Goal: Task Accomplishment & Management: Complete application form

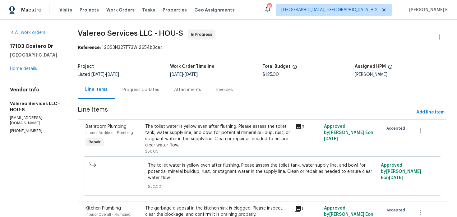
click at [147, 92] on div "Progress Updates" at bounding box center [141, 90] width 37 height 6
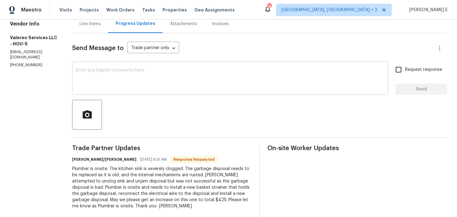
scroll to position [6, 0]
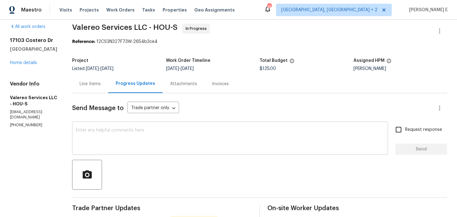
click at [137, 143] on textarea at bounding box center [230, 139] width 309 height 22
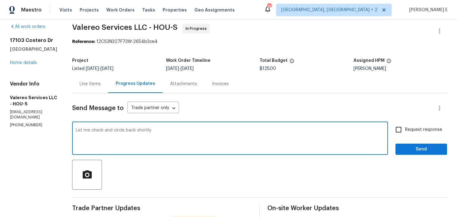
type textarea "Let me check and circle back shortly."
click at [402, 151] on span "Send" at bounding box center [422, 150] width 42 height 8
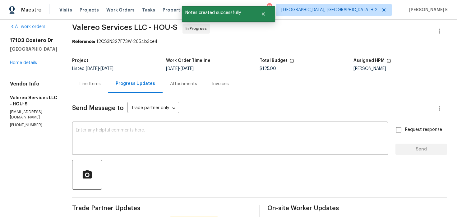
scroll to position [0, 0]
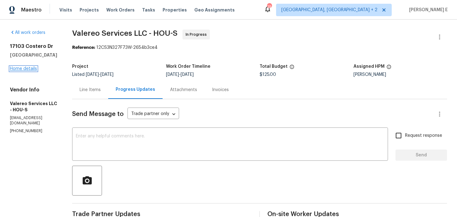
click at [21, 68] on link "Home details" at bounding box center [23, 69] width 27 height 4
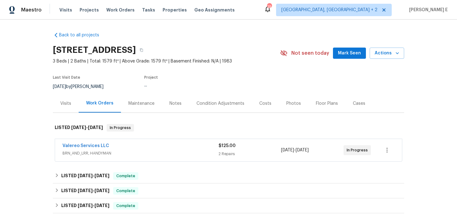
scroll to position [36, 0]
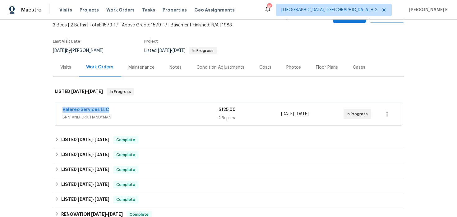
drag, startPoint x: 60, startPoint y: 109, endPoint x: 110, endPoint y: 109, distance: 50.1
click at [110, 109] on div "Valereo Services LLC BRN_AND_LRR, HANDYMAN $125.00 2 Repairs 8/25/2025 - 8/27/2…" at bounding box center [228, 114] width 347 height 22
copy link "Valereo Services LLC"
click at [101, 109] on link "Valereo Services LLC" at bounding box center [86, 110] width 47 height 4
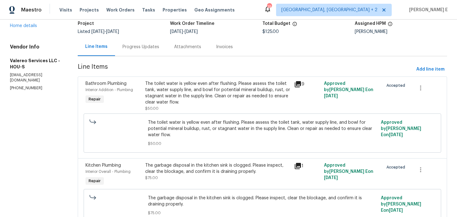
scroll to position [46, 0]
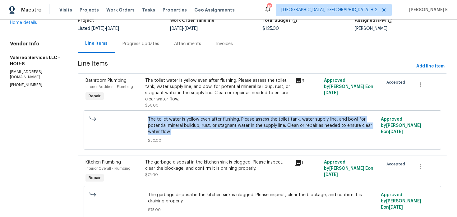
drag, startPoint x: 149, startPoint y: 119, endPoint x: 179, endPoint y: 131, distance: 32.0
click at [178, 131] on span "The toilet water is yellow even after flushing. Please assess the toilet tank, …" at bounding box center [262, 125] width 229 height 19
copy span "The toilet water is yellow even after flushing. Please assess the toilet tank, …"
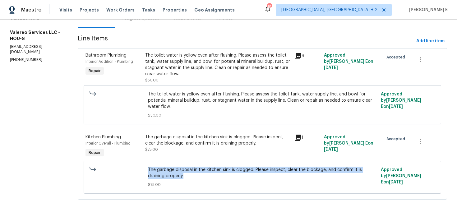
drag, startPoint x: 147, startPoint y: 171, endPoint x: 195, endPoint y: 176, distance: 48.5
click at [195, 176] on div "The garbage disposal in the kitchen sink is clogged. Please inspect, clear the …" at bounding box center [262, 177] width 233 height 25
copy span "The garbage disposal in the kitchen sink is clogged. Please inspect, clear the …"
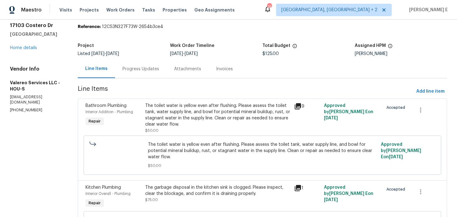
scroll to position [0, 0]
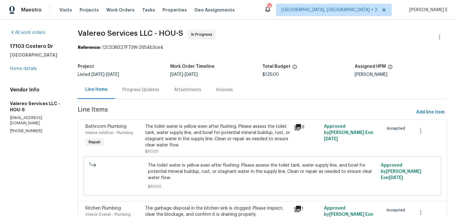
click at [125, 91] on div "Progress Updates" at bounding box center [141, 90] width 37 height 6
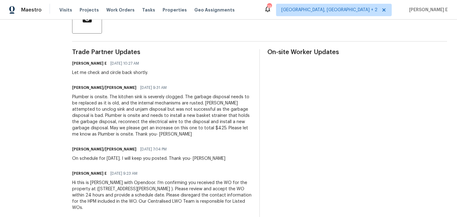
scroll to position [167, 0]
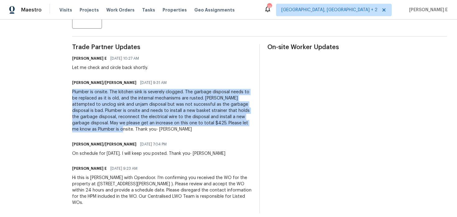
drag, startPoint x: 65, startPoint y: 92, endPoint x: 86, endPoint y: 130, distance: 43.0
click at [86, 130] on div "All work orders 17103 Costero Dr Houston, TX 77083 Home details Vendor Info Val…" at bounding box center [228, 38] width 457 height 371
copy div "Plumber is onsite. The kitchen sink is severely clogged. The garbage disposal n…"
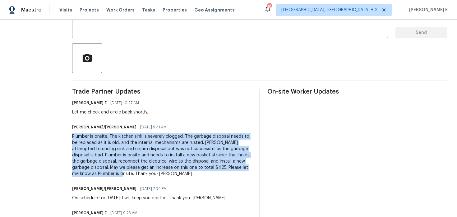
scroll to position [0, 0]
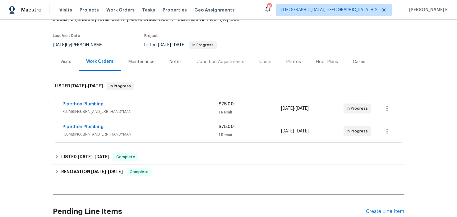
click at [157, 107] on div "Pipethon Plumbing" at bounding box center [141, 104] width 156 height 7
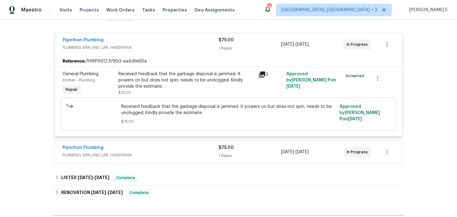
scroll to position [111, 0]
click at [131, 143] on div "Pipethon Plumbing PLUMBING, BRN_AND_LRR, HANDYMAN $75.00 1 Repair 8/26/2025 - 8…" at bounding box center [228, 151] width 347 height 22
click at [127, 147] on div "Pipethon Plumbing" at bounding box center [141, 147] width 156 height 7
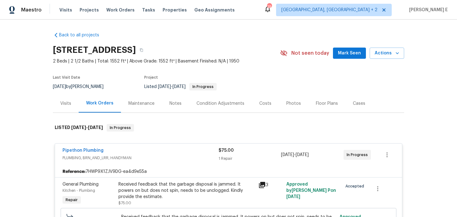
scroll to position [5, 0]
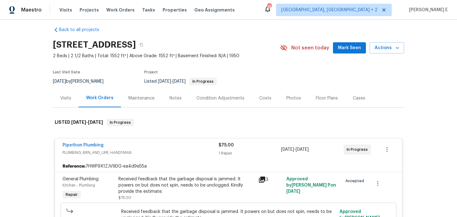
click at [140, 97] on div "Maintenance" at bounding box center [142, 98] width 26 height 6
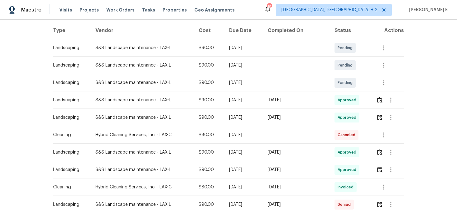
scroll to position [96, 0]
click at [381, 99] on img "button" at bounding box center [379, 99] width 5 height 6
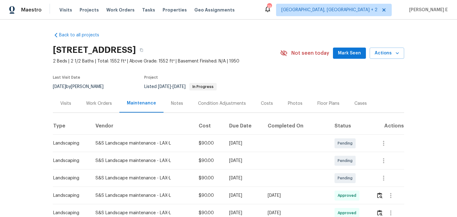
click at [107, 106] on div "Work Orders" at bounding box center [99, 103] width 41 height 18
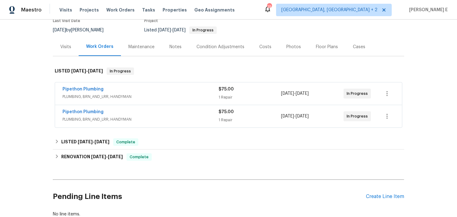
scroll to position [65, 0]
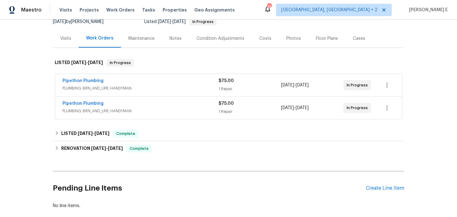
click at [152, 93] on div "Pipethon Plumbing PLUMBING, BRN_AND_LRR, HANDYMAN $75.00 1 Repair 8/26/2025 - 8…" at bounding box center [228, 85] width 347 height 22
click at [157, 88] on span "PLUMBING, BRN_AND_LRR, HANDYMAN" at bounding box center [141, 88] width 156 height 6
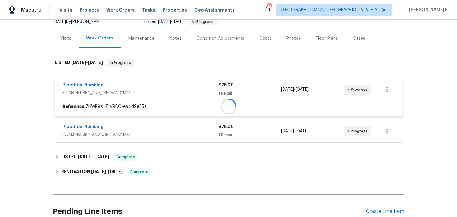
scroll to position [115, 0]
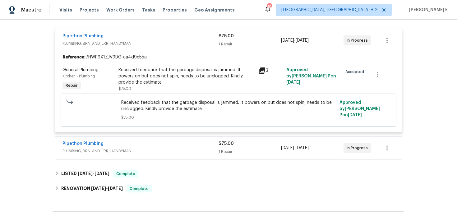
click at [132, 146] on div "Pipethon Plumbing" at bounding box center [141, 144] width 156 height 7
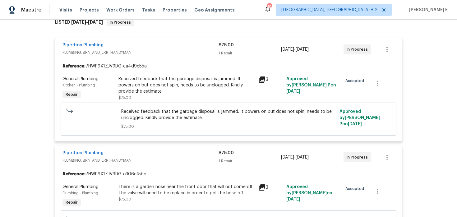
scroll to position [104, 0]
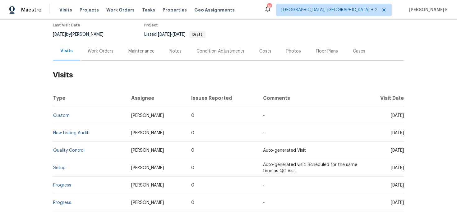
scroll to position [73, 0]
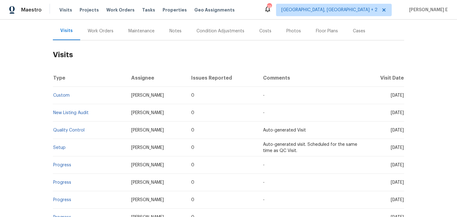
click at [114, 40] on div "Work Orders" at bounding box center [100, 31] width 41 height 18
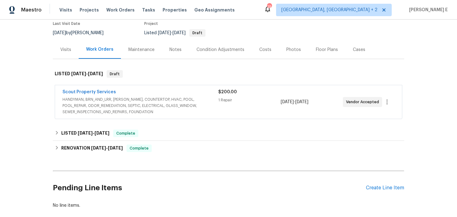
scroll to position [54, 0]
click at [134, 91] on div "Scout Property Services" at bounding box center [141, 92] width 156 height 7
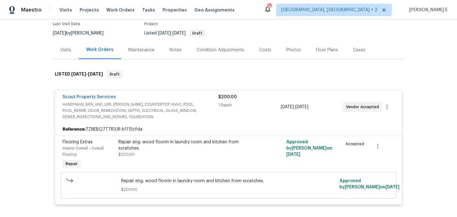
click at [133, 101] on div "Scout Property Services" at bounding box center [141, 97] width 156 height 7
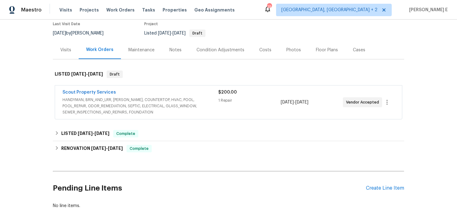
scroll to position [88, 0]
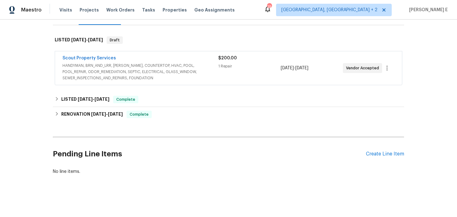
click at [372, 151] on div "Pending Line Items Create Line Item" at bounding box center [229, 154] width 352 height 29
click at [371, 154] on div "Create Line Item" at bounding box center [385, 154] width 38 height 6
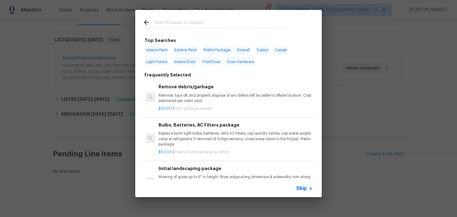
click at [312, 188] on icon at bounding box center [310, 188] width 7 height 7
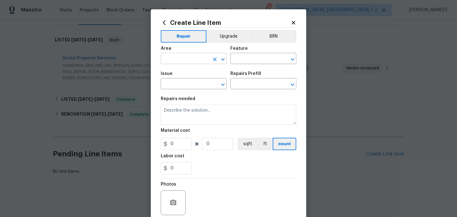
click at [198, 60] on input "text" at bounding box center [185, 59] width 49 height 10
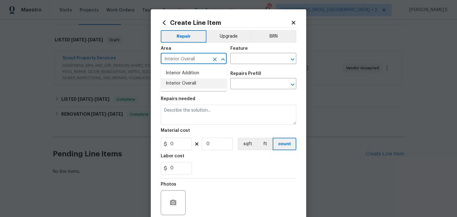
type input "Interior Overall"
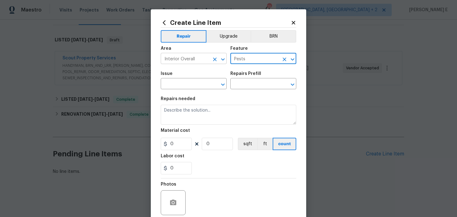
type input "Pests"
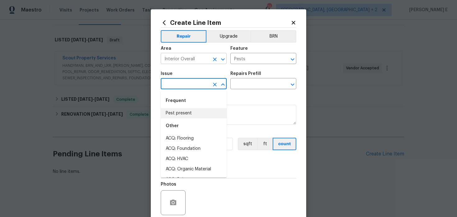
type input "Pest present"
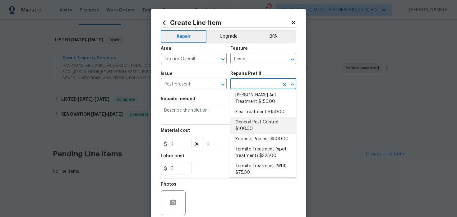
scroll to position [16, 0]
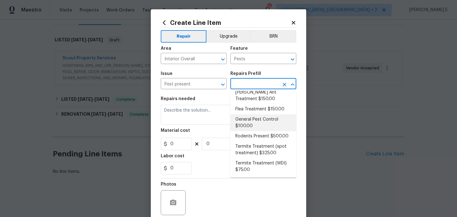
click at [259, 119] on li "General Pest Control $100.00" at bounding box center [264, 123] width 66 height 17
type input "General Pest Control $100.00"
type textarea "General pest treatment for active pest/insect infestation - non termite"
type input "100"
type input "1"
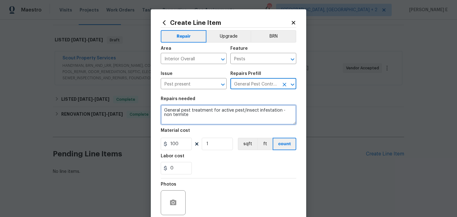
click at [231, 119] on textarea "General pest treatment for active pest/insect infestation - non termite" at bounding box center [229, 115] width 136 height 20
paste textarea "Feedback received that cockroaches are present. Please perform a one-time treat…"
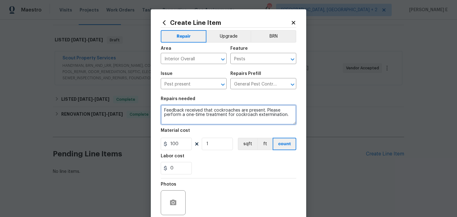
type textarea "Feedback received that cockroaches are present. Please perform a one-time treat…"
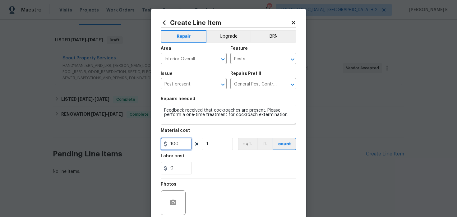
click at [180, 141] on input "100" at bounding box center [176, 144] width 31 height 12
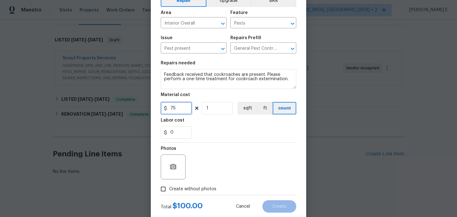
scroll to position [51, 0]
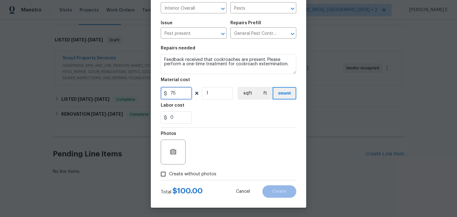
type input "75"
click at [181, 177] on span "Create without photos" at bounding box center [192, 174] width 47 height 7
click at [169, 177] on input "Create without photos" at bounding box center [163, 174] width 12 height 12
checkbox input "true"
click at [201, 165] on div "Reason*" at bounding box center [244, 148] width 106 height 40
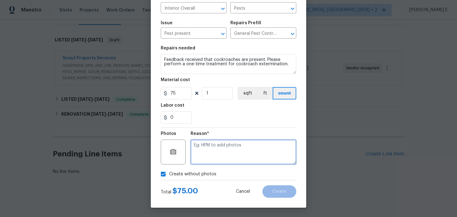
click at [203, 160] on textarea at bounding box center [244, 152] width 106 height 25
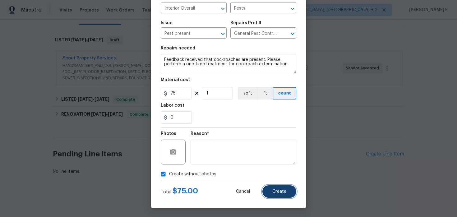
click at [279, 195] on button "Create" at bounding box center [280, 191] width 34 height 12
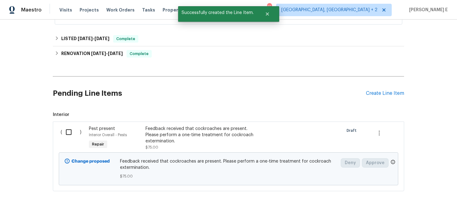
scroll to position [165, 0]
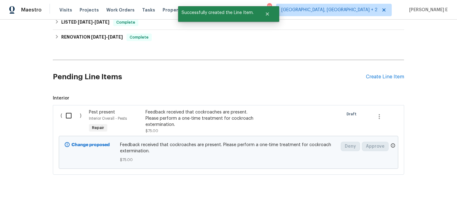
click at [71, 121] on input "checkbox" at bounding box center [71, 115] width 18 height 13
checkbox input "true"
click at [425, 204] on span "Create Work Order" at bounding box center [421, 202] width 41 height 8
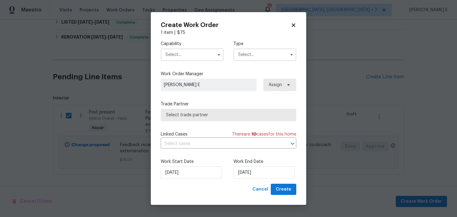
click at [212, 61] on div "Capability Type" at bounding box center [229, 51] width 136 height 30
click at [217, 59] on span at bounding box center [218, 54] width 9 height 9
click at [219, 55] on icon "button" at bounding box center [219, 55] width 2 height 2
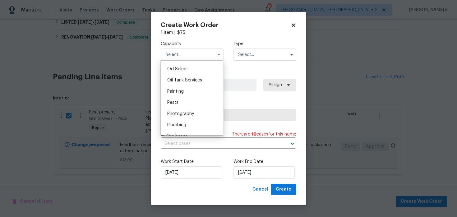
scroll to position [500, 0]
click at [205, 101] on div "Pests" at bounding box center [192, 101] width 60 height 11
type input "Pests"
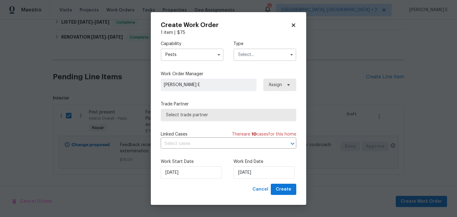
click at [254, 52] on input "text" at bounding box center [265, 55] width 63 height 12
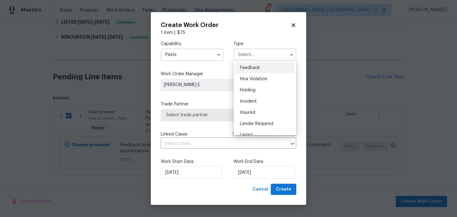
click at [251, 65] on div "Feedback" at bounding box center [265, 67] width 60 height 11
type input "Feedback"
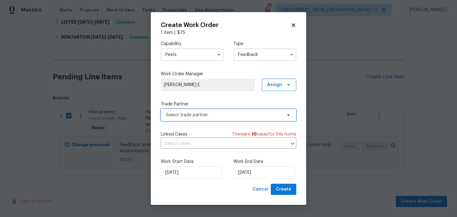
click at [212, 118] on span "Select trade partner" at bounding box center [229, 115] width 136 height 12
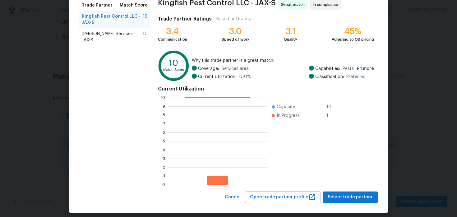
scroll to position [57, 0]
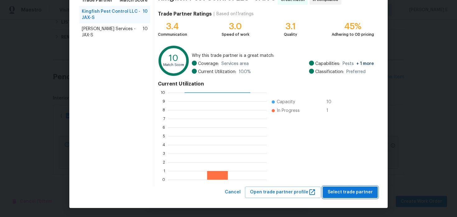
click at [346, 195] on span "Select trade partner" at bounding box center [350, 193] width 45 height 8
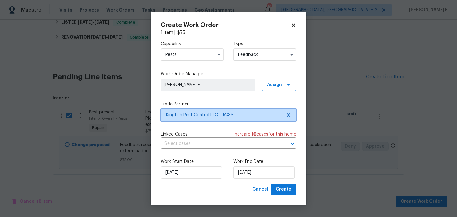
scroll to position [0, 0]
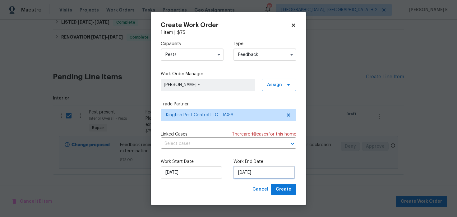
click at [271, 175] on input "26/08/2025" at bounding box center [264, 172] width 61 height 12
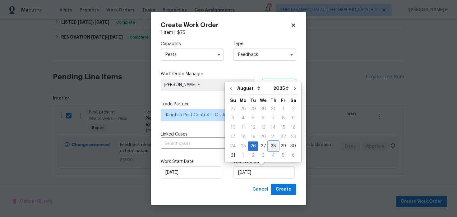
click at [270, 146] on div "28" at bounding box center [274, 146] width 10 height 9
type input "28/08/2025"
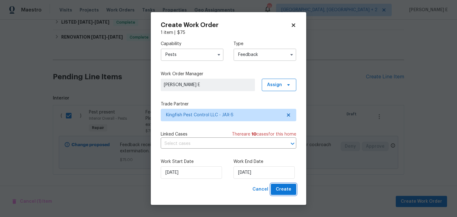
click at [286, 191] on span "Create" at bounding box center [284, 190] width 16 height 8
checkbox input "false"
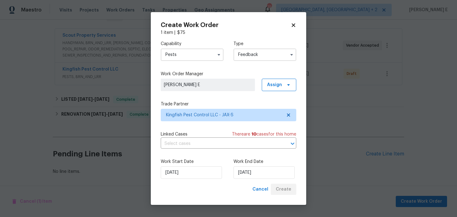
scroll to position [110, 0]
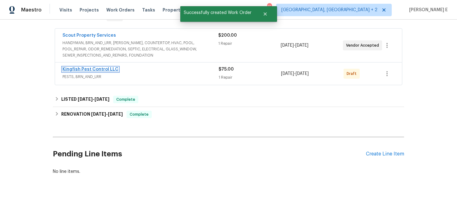
click at [95, 68] on link "Kingfish Pest Control LLC" at bounding box center [91, 69] width 56 height 4
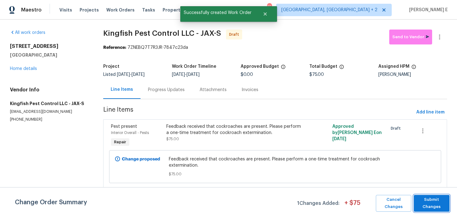
click at [438, 208] on span "Submit Changes" at bounding box center [432, 203] width 30 height 14
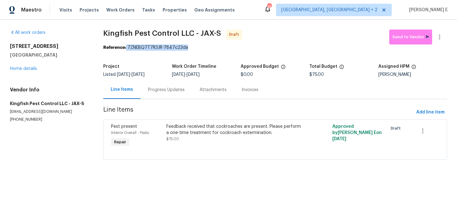
drag, startPoint x: 128, startPoint y: 47, endPoint x: 199, endPoint y: 47, distance: 70.6
click at [199, 47] on div "Reference: 7ZNEBQ7T7R3JR-7847c23da" at bounding box center [275, 47] width 344 height 6
copy div "7ZNEBQ7T7R3JR-7847c23da"
click at [159, 86] on div "Progress Updates" at bounding box center [167, 90] width 52 height 18
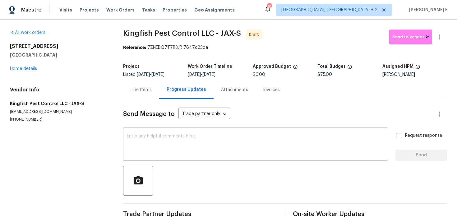
click at [162, 152] on textarea at bounding box center [256, 145] width 258 height 22
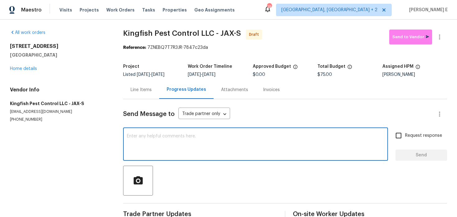
paste textarea "Hi this is Keerthana with Opendoor. I’m confirming you received the WO for the …"
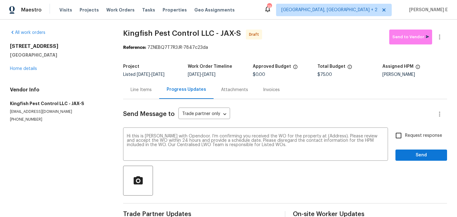
drag, startPoint x: 7, startPoint y: 46, endPoint x: 77, endPoint y: 55, distance: 70.2
click at [77, 55] on div "All work orders 11563 Oak Meadow Ln Jacksonville, FL 32218 Home details Vendor …" at bounding box center [228, 126] width 457 height 212
copy div "11563 Oak Meadow Ln Jacksonville, FL 32218"
click at [325, 137] on textarea "Hi this is Keerthana with Opendoor. I’m confirming you received the WO for the …" at bounding box center [256, 145] width 258 height 22
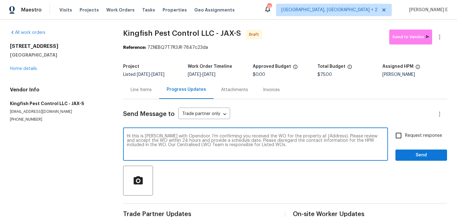
click at [325, 137] on textarea "Hi this is Keerthana with Opendoor. I’m confirming you received the WO for the …" at bounding box center [256, 145] width 258 height 22
paste textarea "11563 Oak Meadow Ln Jacksonville, FL 32218"
type textarea "Hi this is Keerthana with Opendoor. I’m confirming you received the WO for the …"
click at [419, 135] on span "Request response" at bounding box center [423, 136] width 37 height 7
click at [405, 135] on input "Request response" at bounding box center [398, 135] width 13 height 13
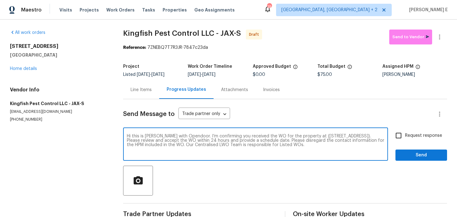
checkbox input "true"
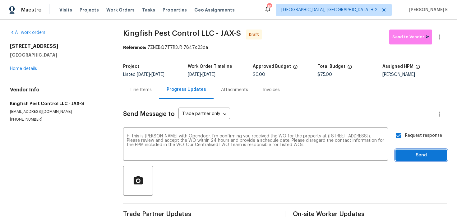
click at [414, 153] on span "Send" at bounding box center [422, 156] width 42 height 8
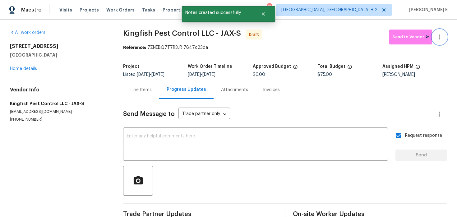
click at [443, 41] on button "button" at bounding box center [440, 37] width 15 height 15
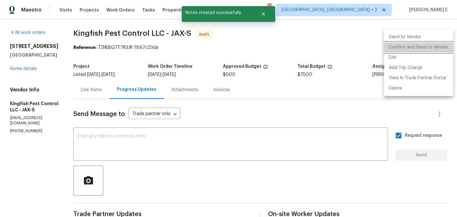
click at [424, 44] on li "Confirm and Send to Vendor" at bounding box center [418, 47] width 69 height 10
click at [283, 59] on div at bounding box center [228, 108] width 457 height 217
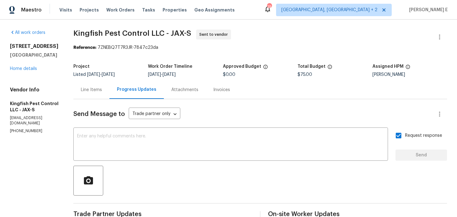
click at [97, 69] on div "Project" at bounding box center [110, 68] width 75 height 8
drag, startPoint x: 74, startPoint y: 36, endPoint x: 163, endPoint y: 30, distance: 89.8
click at [163, 30] on span "Kingfish Pest Control LLC - JAX-S" at bounding box center [132, 33] width 118 height 7
copy span "Kingfish Pest Control LLC"
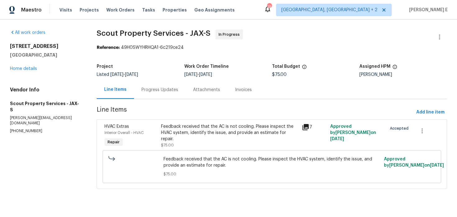
click at [149, 98] on div "Progress Updates" at bounding box center [160, 90] width 52 height 18
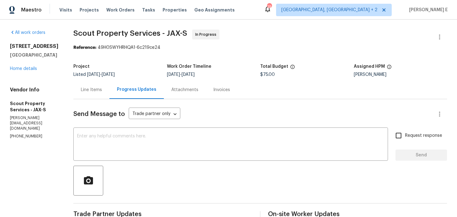
click at [77, 83] on div "Line Items" at bounding box center [91, 90] width 36 height 18
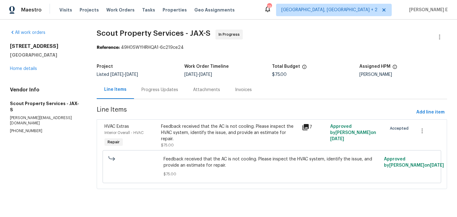
click at [193, 133] on div "Feedback received that the AC is not cooling. Please inspect the HVAC system, i…" at bounding box center [230, 133] width 138 height 19
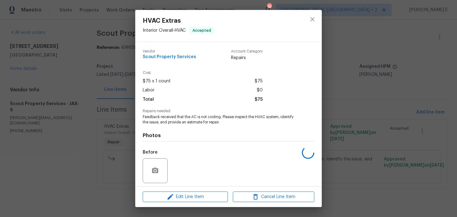
scroll to position [44, 0]
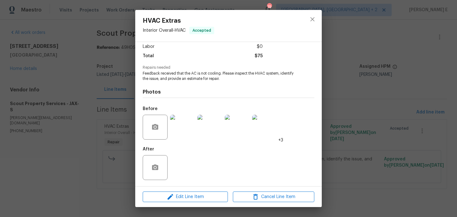
click at [376, 89] on div "HVAC Extras Interior Overall - HVAC Accepted Vendor Scout Property Services Acc…" at bounding box center [228, 108] width 457 height 217
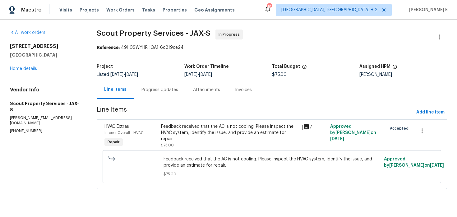
click at [186, 86] on div "Attachments" at bounding box center [207, 90] width 42 height 18
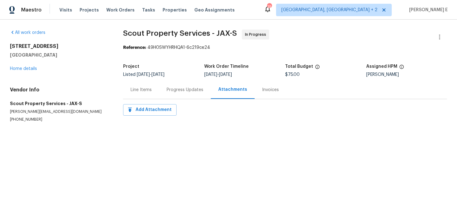
click at [191, 95] on div "Progress Updates" at bounding box center [185, 90] width 52 height 18
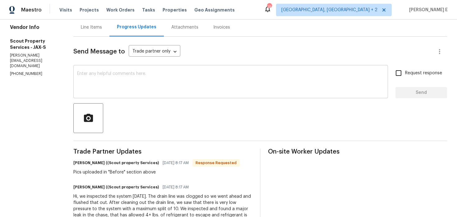
scroll to position [61, 0]
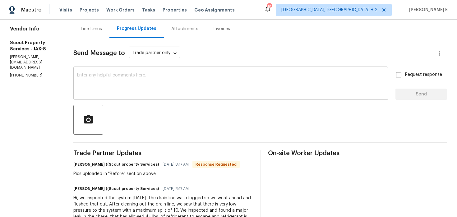
click at [208, 83] on textarea at bounding box center [230, 84] width 307 height 22
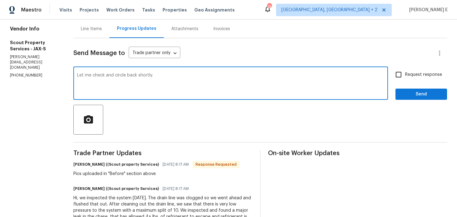
type textarea "Let me check and circle back shortly."
click at [422, 75] on span "Request response" at bounding box center [423, 75] width 37 height 7
click at [405, 75] on input "Request response" at bounding box center [398, 74] width 13 height 13
checkbox input "true"
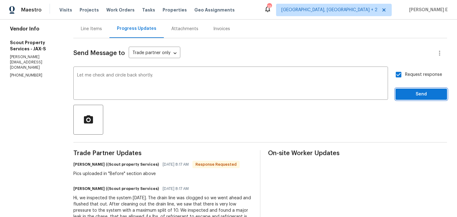
click at [415, 94] on span "Send" at bounding box center [422, 95] width 42 height 8
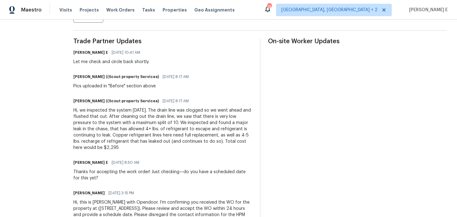
scroll to position [191, 0]
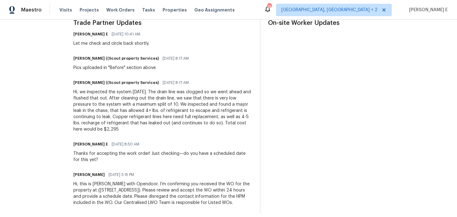
drag, startPoint x: 64, startPoint y: 91, endPoint x: 242, endPoint y: 124, distance: 180.6
click at [242, 124] on div "Hi, we inspected the system yesterday. The drain line was clogged so we went ah…" at bounding box center [162, 111] width 179 height 44
copy div "we inspected the system yesterday. The drain line was clogged so we went ahead …"
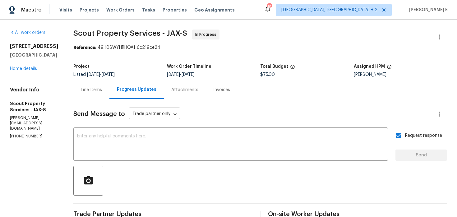
click at [76, 87] on div "Line Items" at bounding box center [91, 90] width 36 height 18
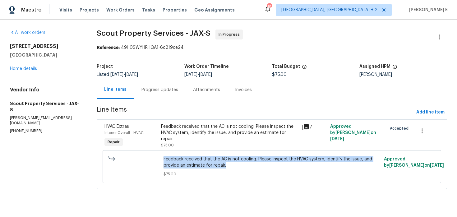
drag, startPoint x: 167, startPoint y: 160, endPoint x: 233, endPoint y: 164, distance: 66.4
click at [233, 164] on div "Feedback received that the AC is not cooling. Please inspect the HVAC system, i…" at bounding box center [272, 166] width 339 height 33
copy span "Feedback received that the AC is not cooling. Please inspect the HVAC system, i…"
click at [14, 69] on link "Home details" at bounding box center [23, 69] width 27 height 4
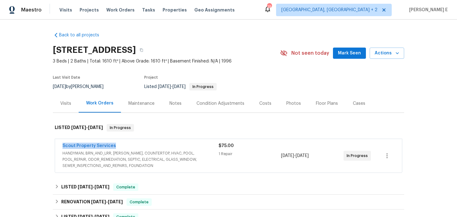
drag, startPoint x: 59, startPoint y: 146, endPoint x: 115, endPoint y: 145, distance: 55.4
click at [115, 145] on div "Scout Property Services HANDYMAN, BRN_AND_LRR, WELLS, COUNTERTOP, HVAC, POOL, P…" at bounding box center [228, 156] width 347 height 34
copy link "Scout Property Services"
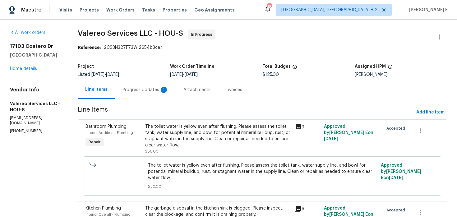
click at [152, 90] on div "Progress Updates 1" at bounding box center [146, 90] width 46 height 6
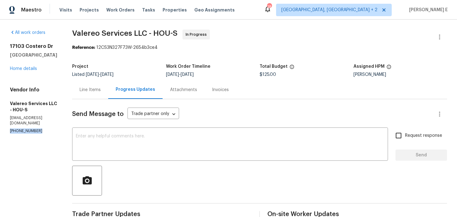
drag, startPoint x: 9, startPoint y: 128, endPoint x: 45, endPoint y: 128, distance: 35.8
click at [45, 128] on div "All work orders [STREET_ADDRESS][PERSON_NAME] Home details Vendor Info Valereo …" at bounding box center [228, 217] width 457 height 395
click at [89, 90] on div "Line Items" at bounding box center [90, 90] width 21 height 6
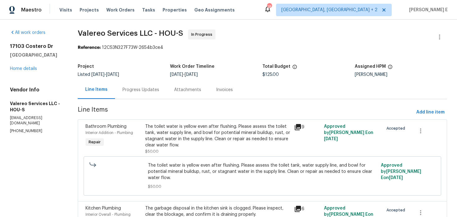
click at [156, 139] on div "The toilet water is yellow even after flushing. Please assess the toilet tank, …" at bounding box center [217, 136] width 145 height 25
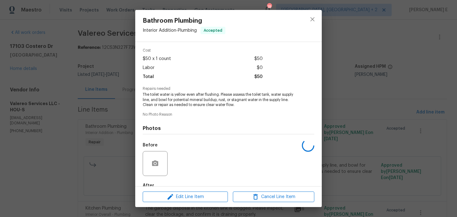
scroll to position [59, 0]
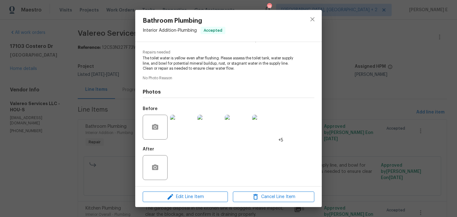
click at [95, 165] on div "Bathroom Plumbing Interior Addition - Plumbing Accepted Vendor Valereo Services…" at bounding box center [228, 108] width 457 height 217
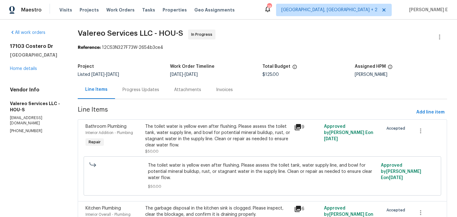
click at [156, 91] on div "Progress Updates" at bounding box center [141, 90] width 37 height 6
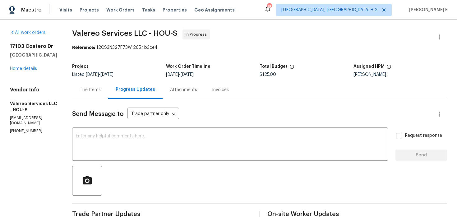
click at [94, 94] on div "Line Items" at bounding box center [90, 90] width 36 height 18
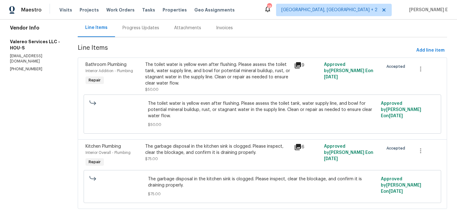
scroll to position [72, 0]
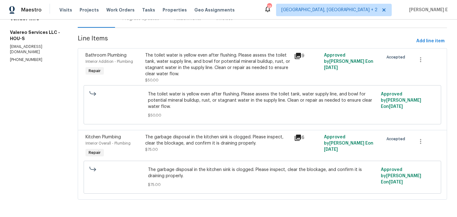
click at [170, 134] on div "The garbage disposal in the kitchen sink is clogged. Please inspect, clear the …" at bounding box center [217, 140] width 145 height 12
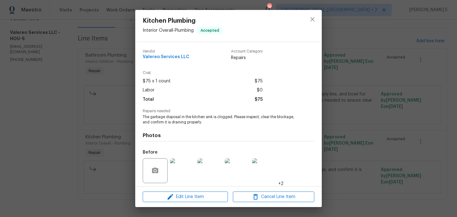
click at [338, 131] on div "Kitchen Plumbing Interior Overall - Plumbing Accepted Vendor Valereo Services L…" at bounding box center [228, 108] width 457 height 217
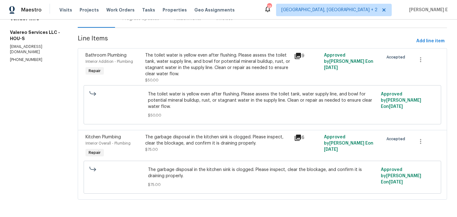
click at [154, 147] on div "The garbage disposal in the kitchen sink is clogged. Please inspect, clear the …" at bounding box center [217, 143] width 145 height 19
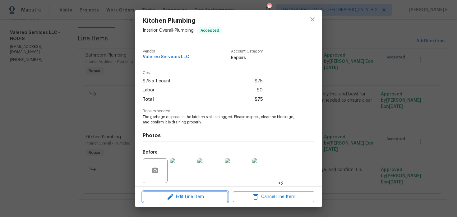
click at [170, 201] on button "Edit Line Item" at bounding box center [185, 197] width 85 height 11
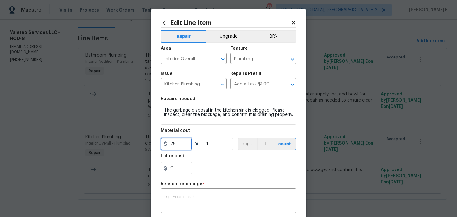
click at [171, 144] on input "75" at bounding box center [176, 144] width 31 height 12
type input "375"
click at [213, 200] on textarea at bounding box center [229, 201] width 128 height 13
paste textarea "(KE) Updated cost per BR team approval."
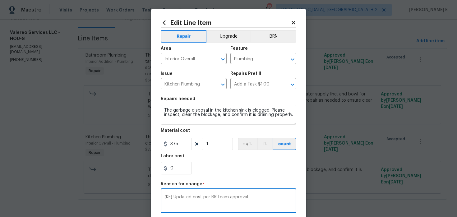
scroll to position [96, 0]
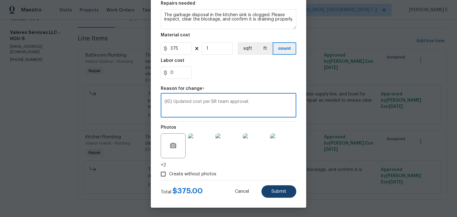
type textarea "(KE) Updated cost per BR team approval."
click at [286, 197] on button "Submit" at bounding box center [279, 191] width 35 height 12
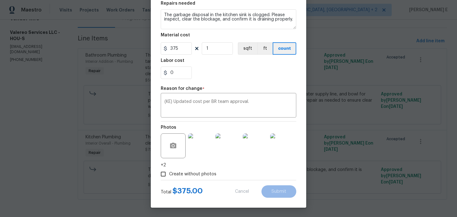
type input "75"
click at [433, 203] on body "Maestro Visits Projects Work Orders Tasks Properties Geo Assignments 18 Albuque…" at bounding box center [228, 108] width 457 height 217
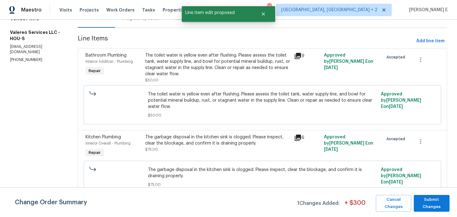
scroll to position [0, 0]
click at [433, 203] on span "Submit Changes" at bounding box center [432, 203] width 30 height 14
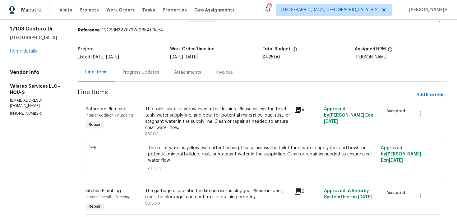
click at [151, 75] on div "Progress Updates" at bounding box center [141, 72] width 37 height 6
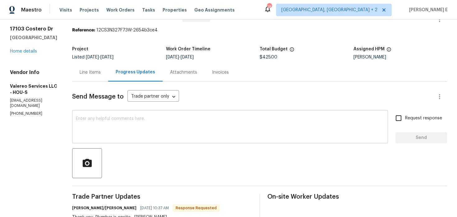
click at [164, 134] on textarea at bounding box center [230, 128] width 309 height 22
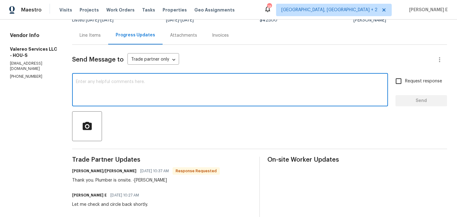
scroll to position [62, 0]
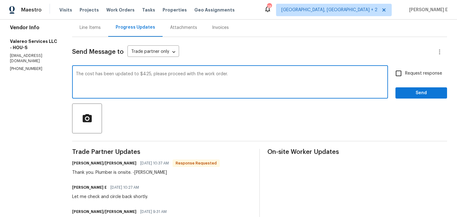
type textarea "The cost has been updated to $425, please proceed with the work order."
click at [404, 74] on input "Request response" at bounding box center [398, 73] width 13 height 13
checkbox input "true"
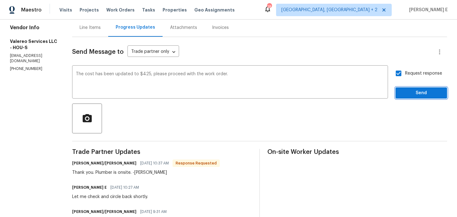
click at [404, 95] on span "Send" at bounding box center [422, 93] width 42 height 8
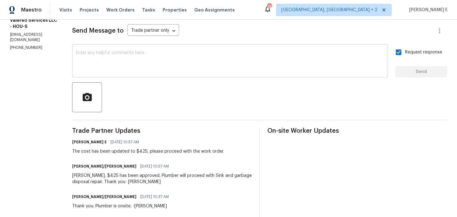
scroll to position [0, 0]
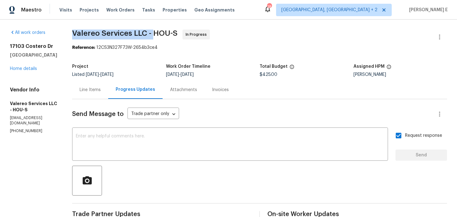
drag, startPoint x: 68, startPoint y: 32, endPoint x: 149, endPoint y: 33, distance: 80.9
click at [149, 33] on span "Valereo Services LLC - HOU-S" at bounding box center [124, 33] width 105 height 7
copy span "Valereo Services LLC -"
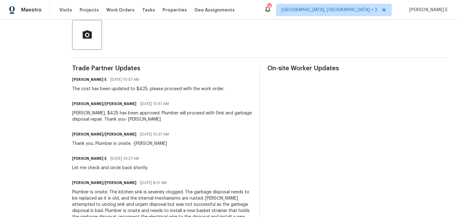
scroll to position [147, 0]
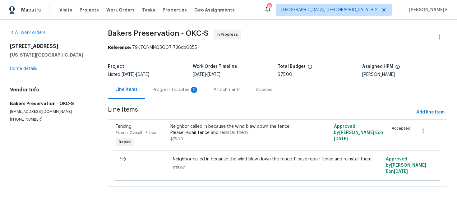
click at [177, 88] on div "Progress Updates 2" at bounding box center [176, 90] width 46 height 6
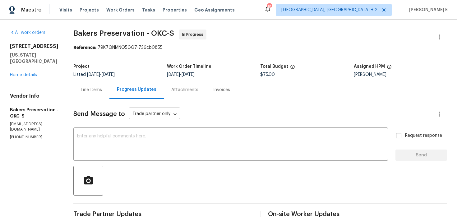
click at [107, 94] on div "Line Items" at bounding box center [91, 90] width 36 height 18
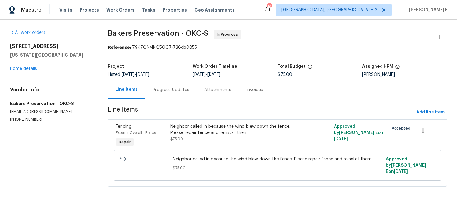
click at [160, 97] on div "Progress Updates" at bounding box center [171, 90] width 52 height 18
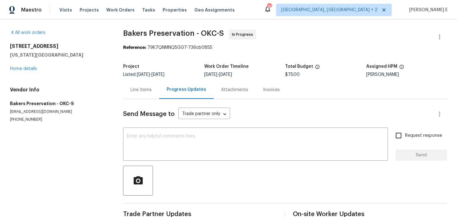
click at [160, 97] on div "Progress Updates" at bounding box center [186, 90] width 54 height 18
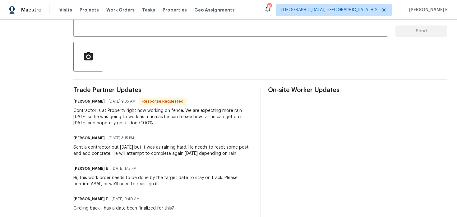
scroll to position [113, 0]
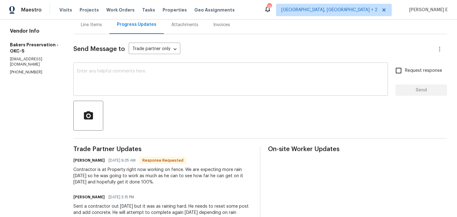
click at [161, 70] on textarea at bounding box center [230, 80] width 307 height 22
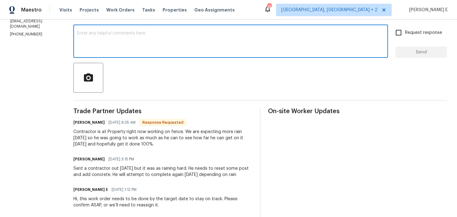
scroll to position [106, 0]
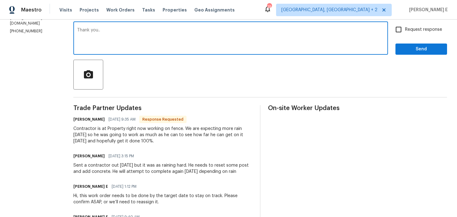
type textarea "Thank you.."
click at [411, 52] on span "Send" at bounding box center [422, 49] width 42 height 8
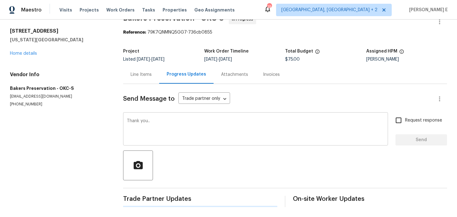
scroll to position [0, 0]
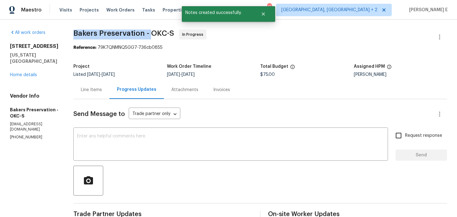
drag, startPoint x: 84, startPoint y: 36, endPoint x: 157, endPoint y: 33, distance: 72.9
click at [157, 33] on span "Bakers Preservation - OKC-S" at bounding box center [123, 33] width 101 height 7
copy span "Bakers Preservation -"
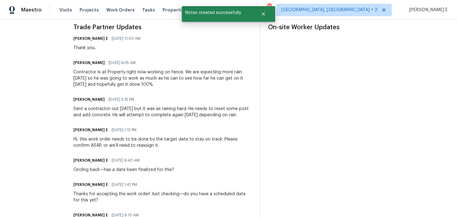
scroll to position [186, 0]
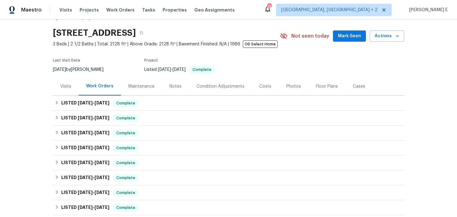
scroll to position [16, 0]
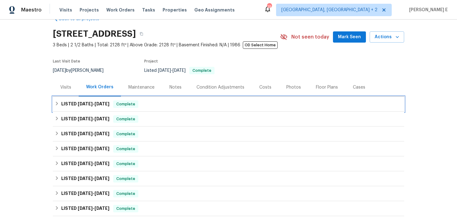
click at [91, 108] on div "LISTED [DATE] - [DATE] Complete" at bounding box center [229, 104] width 352 height 15
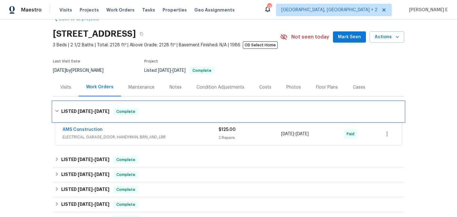
scroll to position [21, 0]
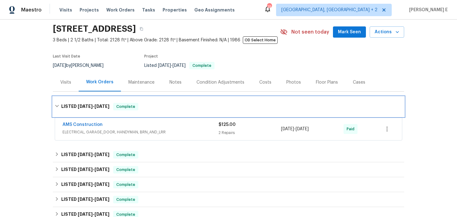
click at [106, 103] on h6 "LISTED [DATE] - [DATE]" at bounding box center [85, 106] width 48 height 7
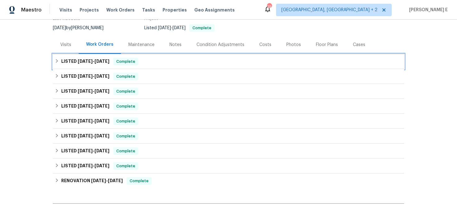
scroll to position [125, 0]
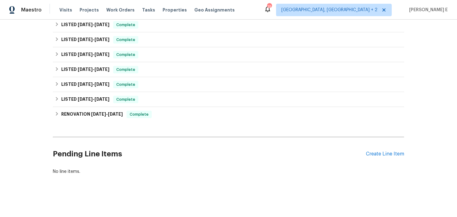
click at [377, 150] on div "Pending Line Items Create Line Item" at bounding box center [229, 154] width 352 height 29
click at [374, 154] on div "Create Line Item" at bounding box center [385, 154] width 38 height 6
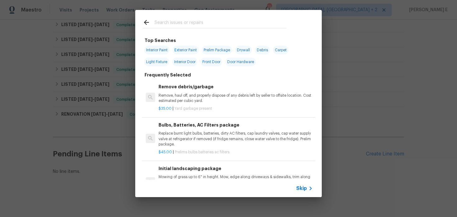
click at [301, 190] on span "Skip" at bounding box center [302, 188] width 11 height 6
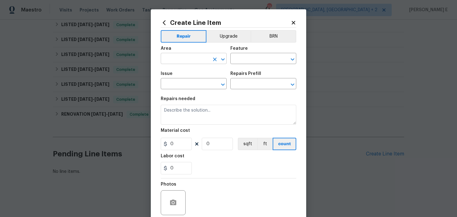
click at [169, 62] on input "text" at bounding box center [185, 59] width 49 height 10
click at [196, 80] on li "Exterior Overall" at bounding box center [194, 83] width 66 height 10
type input "Exterior Overall"
click at [257, 58] on input "text" at bounding box center [255, 59] width 49 height 10
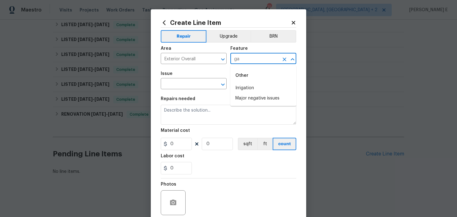
type input "g"
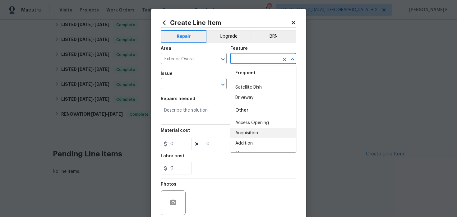
scroll to position [34, 0]
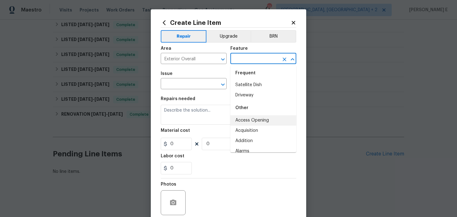
click at [265, 120] on li "Access Opening" at bounding box center [264, 120] width 66 height 10
type input "Access Opening"
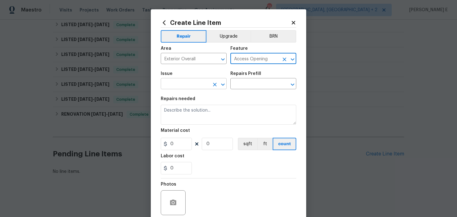
click at [178, 82] on input "text" at bounding box center [185, 85] width 49 height 10
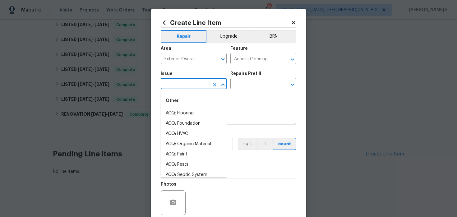
type input "a"
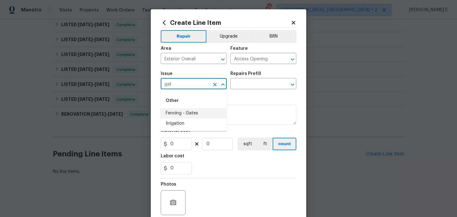
click at [191, 116] on li "Fencing - Gates" at bounding box center [194, 113] width 66 height 10
type input "Fencing - Gates"
click at [241, 86] on input "text" at bounding box center [255, 85] width 49 height 10
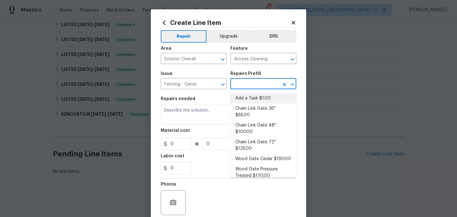
click at [242, 99] on li "Add a Task $1.00" at bounding box center [264, 98] width 66 height 10
type input "Add a Task $1.00"
type textarea "HPM to detail"
type input "1"
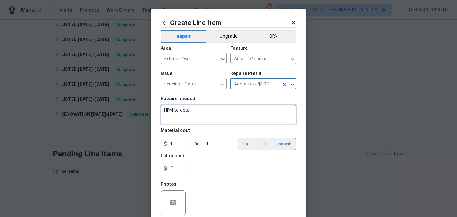
click at [199, 120] on textarea "HPM to detail" at bounding box center [229, 115] width 136 height 20
paste textarea "The backyard gate is locked from the inside, and the vendor is unable to open i…"
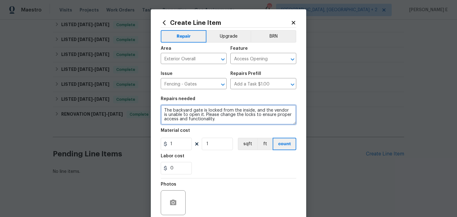
scroll to position [51, 0]
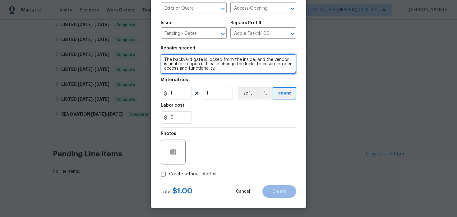
type textarea "The backyard gate is locked from the inside, and the vendor is unable to open i…"
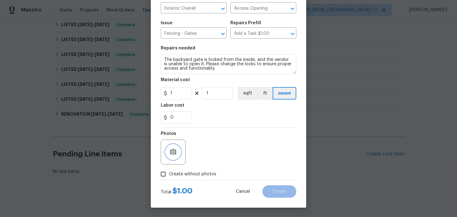
click at [176, 152] on icon "button" at bounding box center [173, 151] width 7 height 7
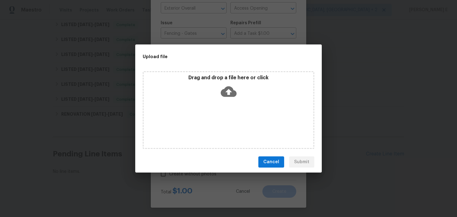
click at [229, 90] on icon at bounding box center [229, 92] width 16 height 16
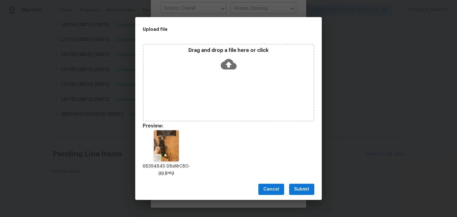
click at [302, 192] on span "Submit" at bounding box center [301, 190] width 15 height 8
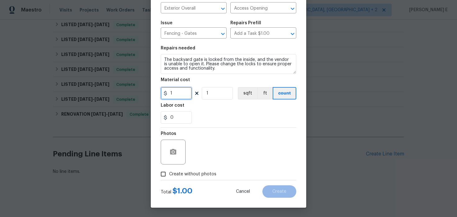
drag, startPoint x: 173, startPoint y: 93, endPoint x: 164, endPoint y: 93, distance: 9.6
click at [164, 93] on div "1" at bounding box center [176, 93] width 31 height 12
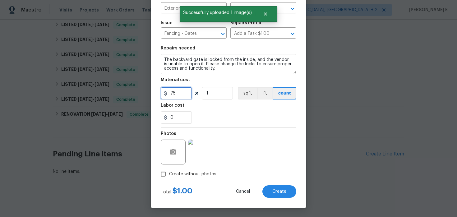
type input "75"
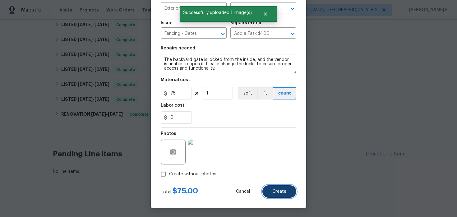
click at [284, 192] on span "Create" at bounding box center [280, 191] width 14 height 5
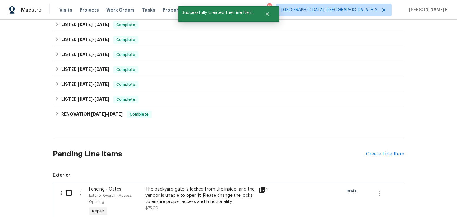
scroll to position [209, 0]
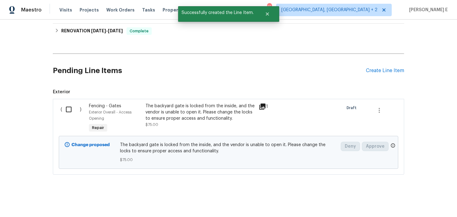
click at [72, 108] on input "checkbox" at bounding box center [71, 109] width 18 height 13
checkbox input "true"
click at [411, 203] on span "Create Work Order" at bounding box center [421, 202] width 41 height 8
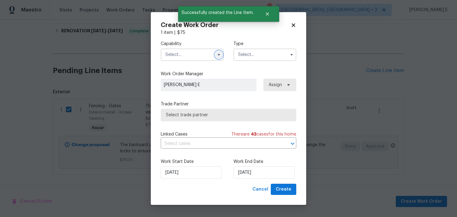
click at [222, 56] on button "button" at bounding box center [218, 54] width 7 height 7
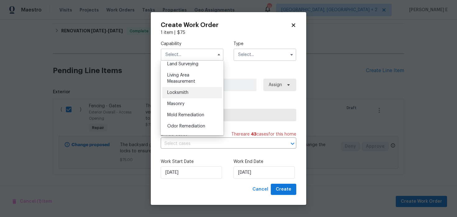
scroll to position [430, 0]
click at [198, 88] on div "Locksmith" at bounding box center [192, 92] width 60 height 11
type input "Locksmith"
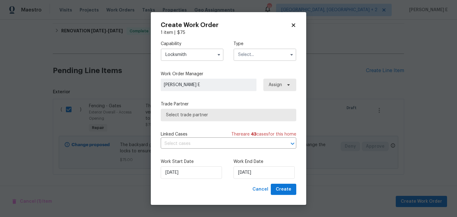
click at [230, 58] on div "Capability Locksmith Type" at bounding box center [229, 51] width 136 height 30
click at [244, 53] on input "text" at bounding box center [265, 55] width 63 height 12
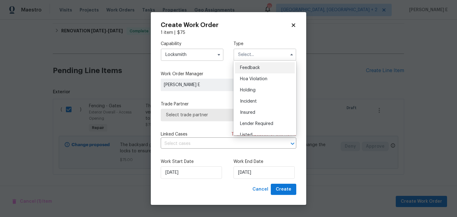
click at [240, 66] on span "Feedback" at bounding box center [250, 68] width 20 height 4
type input "Feedback"
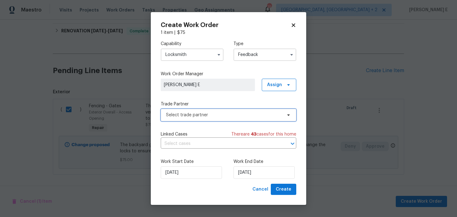
click at [194, 118] on span "Select trade partner" at bounding box center [229, 115] width 136 height 12
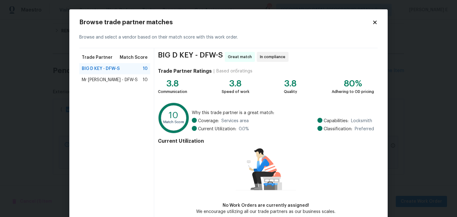
click at [96, 77] on span "Mr [PERSON_NAME] - DFW-S" at bounding box center [110, 80] width 56 height 6
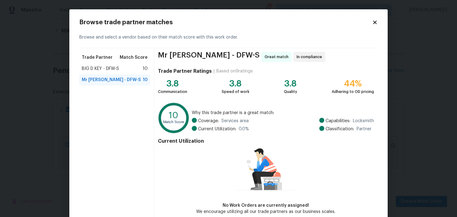
scroll to position [32, 0]
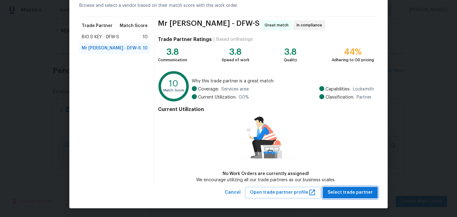
click at [337, 193] on span "Select trade partner" at bounding box center [350, 193] width 45 height 8
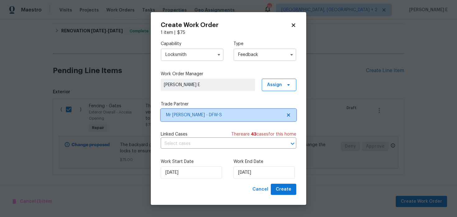
scroll to position [0, 0]
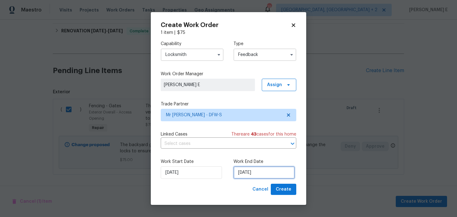
click at [246, 172] on input "26/08/2025" at bounding box center [264, 172] width 61 height 12
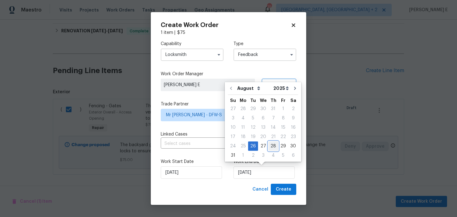
click at [269, 146] on div "28" at bounding box center [274, 146] width 10 height 9
type input "28/08/2025"
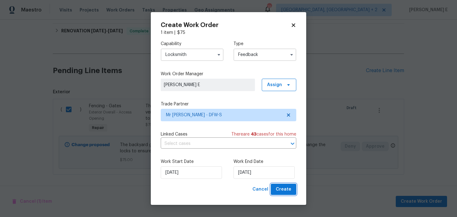
click at [274, 184] on button "Create" at bounding box center [284, 190] width 26 height 12
checkbox input "false"
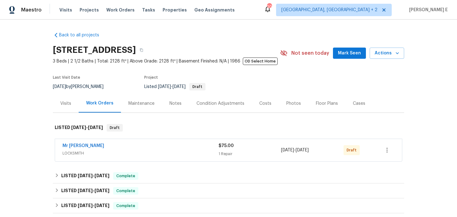
scroll to position [38, 0]
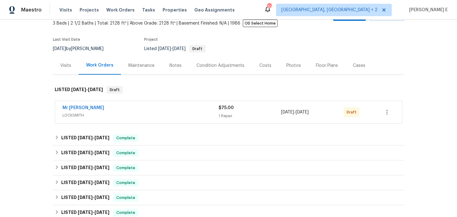
click at [97, 105] on span "Mr [PERSON_NAME]" at bounding box center [84, 108] width 42 height 6
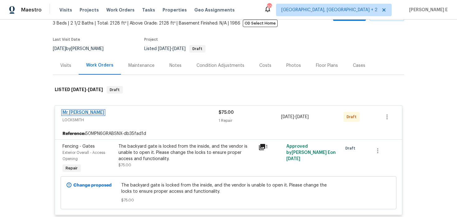
click at [85, 115] on link "Mr [PERSON_NAME]" at bounding box center [84, 112] width 42 height 4
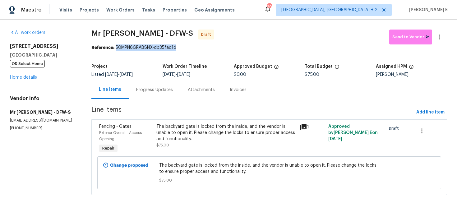
drag, startPoint x: 117, startPoint y: 49, endPoint x: 179, endPoint y: 49, distance: 61.6
click at [179, 49] on div "Reference: 50MPN6GRABSNX-db35fad1d" at bounding box center [269, 47] width 356 height 6
copy div "50MPN6GRABSNX-db35fad1d"
click at [146, 93] on div "Progress Updates" at bounding box center [154, 90] width 37 height 6
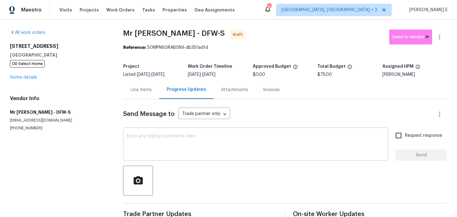
click at [153, 147] on textarea at bounding box center [256, 145] width 258 height 22
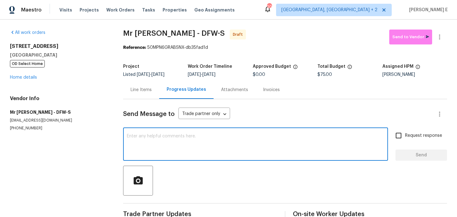
paste textarea "Hi this is [PERSON_NAME] with Opendoor. I’m confirming you received the WO for …"
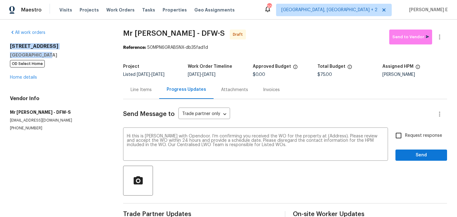
drag, startPoint x: 10, startPoint y: 47, endPoint x: 47, endPoint y: 55, distance: 38.1
click at [47, 54] on div "[STREET_ADDRESS][PERSON_NAME] OD Select Home" at bounding box center [59, 55] width 98 height 24
copy div "[STREET_ADDRESS][PERSON_NAME]"
click at [325, 135] on textarea "Hi this is [PERSON_NAME] with Opendoor. I’m confirming you received the WO for …" at bounding box center [256, 145] width 258 height 22
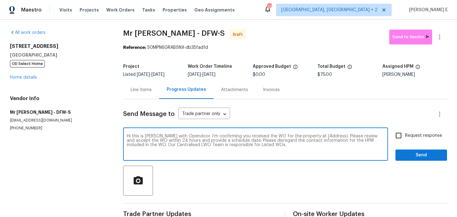
click at [325, 135] on textarea "Hi this is [PERSON_NAME] with Opendoor. I’m confirming you received the WO for …" at bounding box center [256, 145] width 258 height 22
paste textarea "[STREET_ADDRESS][PERSON_NAME]"
type textarea "Hi this is [PERSON_NAME] with Opendoor. I’m confirming you received the WO for …"
click at [412, 141] on label "Request response" at bounding box center [417, 135] width 50 height 13
click at [405, 141] on input "Request response" at bounding box center [398, 135] width 13 height 13
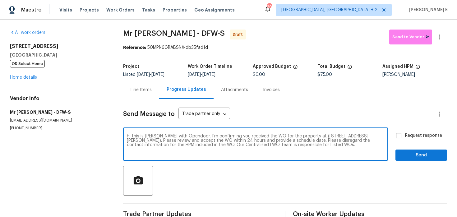
checkbox input "true"
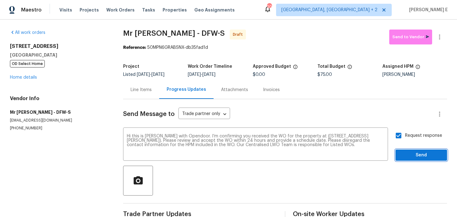
click at [414, 159] on span "Send" at bounding box center [422, 156] width 42 height 8
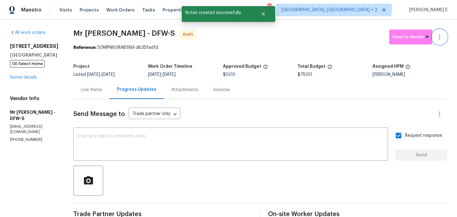
click at [441, 38] on icon "button" at bounding box center [439, 36] width 7 height 7
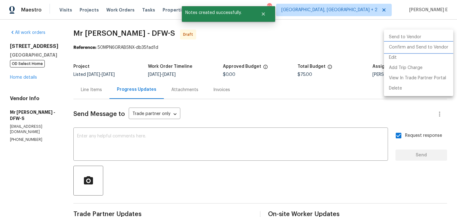
click at [423, 48] on li "Confirm and Send to Vendor" at bounding box center [418, 47] width 69 height 10
click at [284, 54] on div at bounding box center [228, 108] width 457 height 217
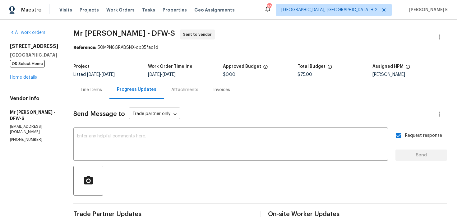
click at [95, 57] on section "Mr Rekey Locksmith - DFW-S Sent to vendor Reference: 50MPN6GRABSNX-db35fad1d Pr…" at bounding box center [260, 150] width 374 height 241
drag, startPoint x: 74, startPoint y: 34, endPoint x: 142, endPoint y: 34, distance: 67.8
click at [142, 34] on span "Mr Rekey Locksmith - DFW-S" at bounding box center [124, 33] width 102 height 7
copy span "Mr Rekey Locksmith"
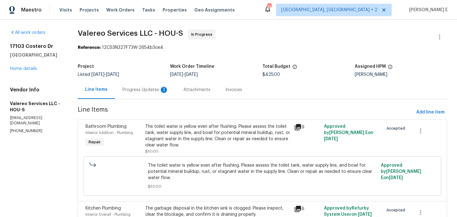
click at [152, 88] on div "Progress Updates 3" at bounding box center [146, 90] width 46 height 6
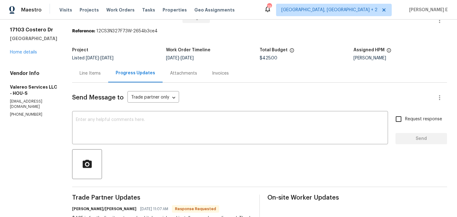
scroll to position [17, 0]
click at [221, 121] on textarea at bounding box center [230, 128] width 309 height 22
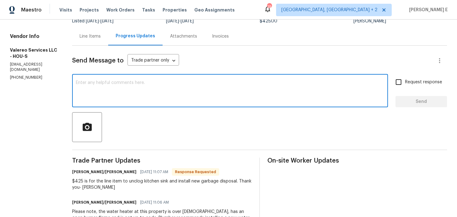
scroll to position [59, 0]
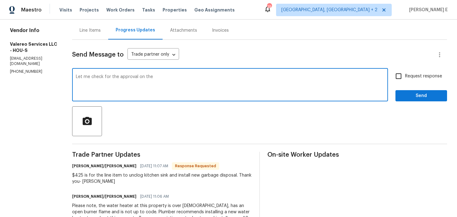
click at [137, 78] on textarea "Let me check for the approval on the" at bounding box center [230, 86] width 309 height 22
click at [162, 75] on textarea "Let me check for the approval for the" at bounding box center [230, 86] width 309 height 22
type textarea "Let me check for the approval for the water heater and get back to you on this."
click at [412, 84] on div "Request response Send" at bounding box center [422, 86] width 52 height 32
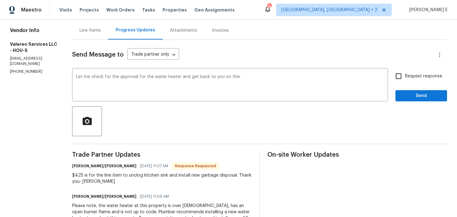
click at [409, 76] on span "Request response" at bounding box center [423, 76] width 37 height 7
click at [405, 76] on input "Request response" at bounding box center [398, 76] width 13 height 13
checkbox input "true"
click at [407, 101] on button "Send" at bounding box center [422, 96] width 52 height 12
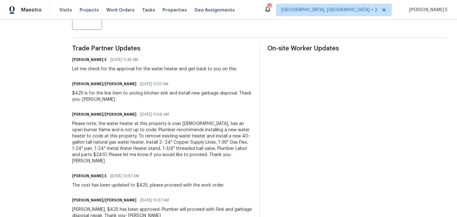
scroll to position [175, 0]
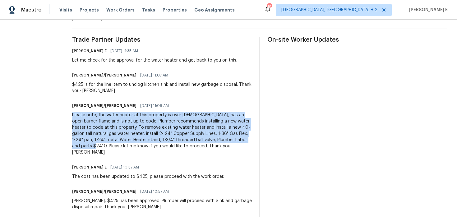
drag, startPoint x: 67, startPoint y: 116, endPoint x: 229, endPoint y: 140, distance: 163.3
click at [229, 140] on div "All work orders [STREET_ADDRESS][PERSON_NAME] Home details Vendor Info Valereo …" at bounding box center [228, 128] width 457 height 566
copy div "Please note, the water heater at this property is over [DEMOGRAPHIC_DATA], has …"
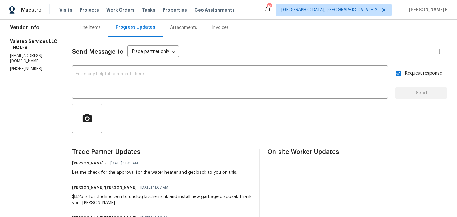
scroll to position [0, 0]
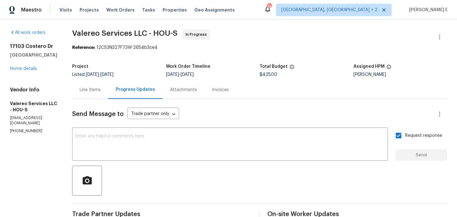
click at [79, 94] on div "Line Items" at bounding box center [90, 90] width 36 height 18
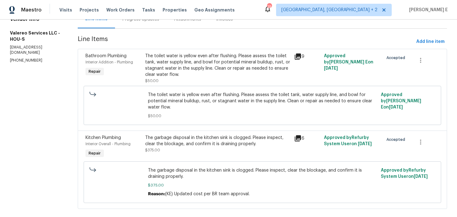
scroll to position [70, 0]
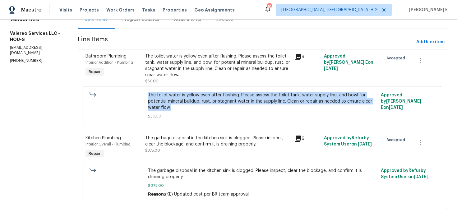
drag, startPoint x: 149, startPoint y: 96, endPoint x: 184, endPoint y: 110, distance: 37.7
click at [184, 110] on span "The toilet water is yellow even after flushing. Please assess the toilet tank, …" at bounding box center [262, 101] width 229 height 19
copy span "The toilet water is yellow even after flushing. Please assess the toilet tank, …"
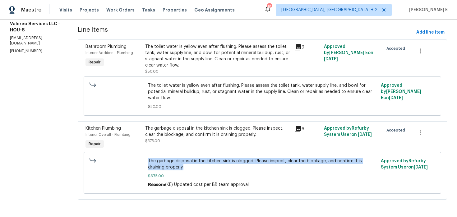
drag, startPoint x: 147, startPoint y: 161, endPoint x: 188, endPoint y: 166, distance: 41.4
click at [188, 166] on div "The garbage disposal in the kitchen sink is clogged. Please inspect, clear the …" at bounding box center [262, 173] width 233 height 34
copy span "The garbage disposal in the kitchen sink is clogged. Please inspect, clear the …"
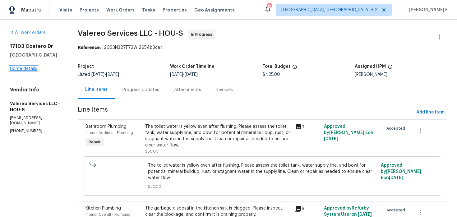
click at [27, 67] on link "Home details" at bounding box center [23, 69] width 27 height 4
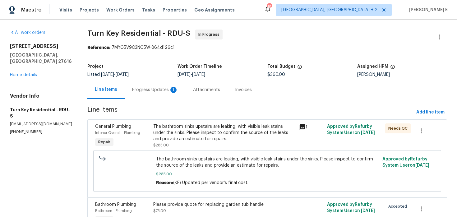
click at [139, 100] on section "Turn Key Residential - RDU-S In Progress Reference: 7MYG5V9C3NG5W-864d126c1 Pro…" at bounding box center [267, 154] width 360 height 248
click at [146, 91] on div "Progress Updates 1" at bounding box center [155, 90] width 46 height 6
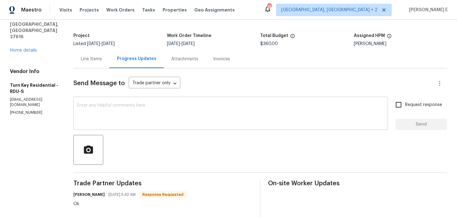
scroll to position [12, 0]
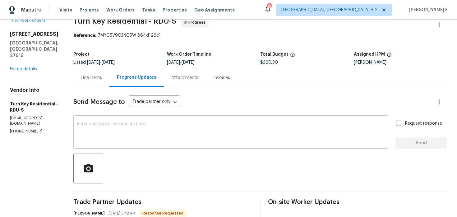
click at [148, 128] on textarea at bounding box center [230, 133] width 307 height 22
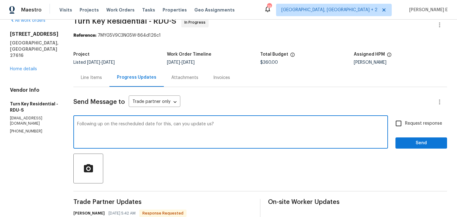
type textarea "Following up on the rescheduled date for this, can you update us?"
click at [412, 122] on span "Request response" at bounding box center [423, 123] width 37 height 7
click at [405, 122] on input "Request response" at bounding box center [398, 123] width 13 height 13
checkbox input "true"
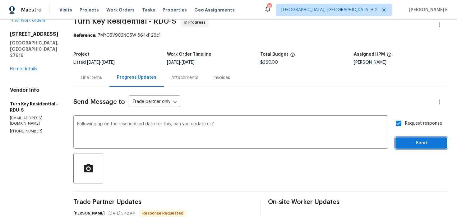
click at [410, 141] on span "Send" at bounding box center [422, 143] width 42 height 8
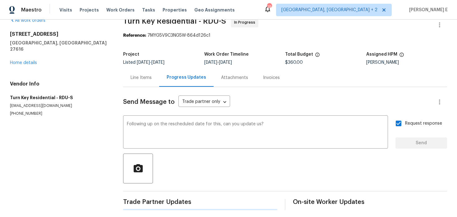
scroll to position [0, 0]
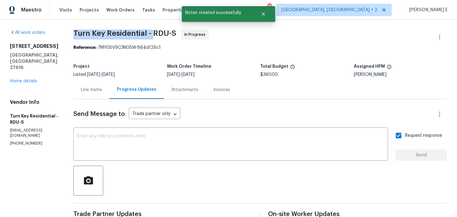
drag, startPoint x: 88, startPoint y: 36, endPoint x: 167, endPoint y: 36, distance: 79.0
click at [167, 36] on span "Turn Key Residential - RDU-S" at bounding box center [124, 33] width 103 height 7
copy span "Turn Key Residential -"
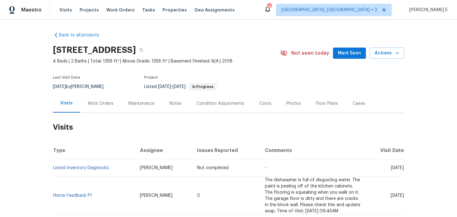
scroll to position [28, 0]
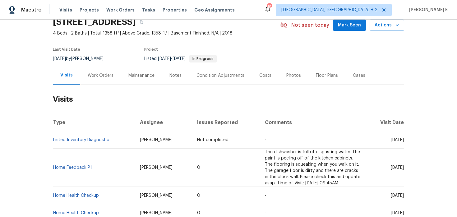
click at [110, 75] on div "Work Orders" at bounding box center [101, 76] width 26 height 6
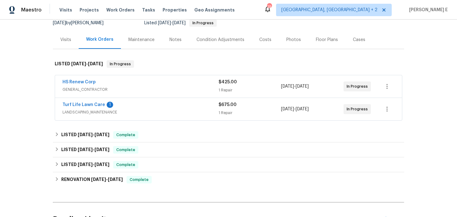
scroll to position [71, 0]
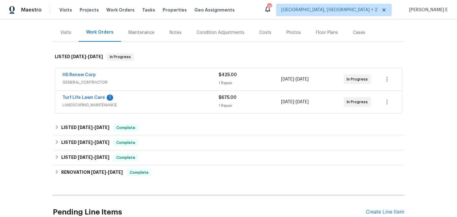
click at [136, 73] on div "HS Renew Corp" at bounding box center [141, 75] width 156 height 7
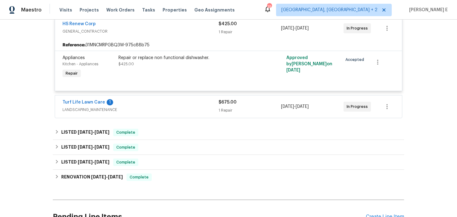
scroll to position [128, 0]
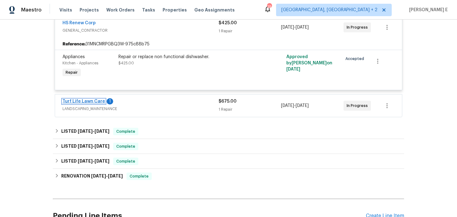
click at [84, 101] on link "Turf Life Lawn Care" at bounding box center [84, 101] width 43 height 4
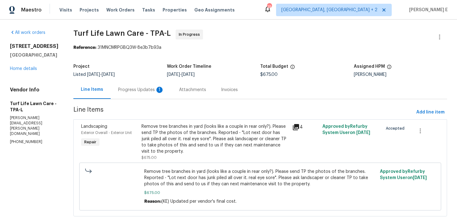
click at [153, 96] on div "Progress Updates 1" at bounding box center [141, 90] width 61 height 18
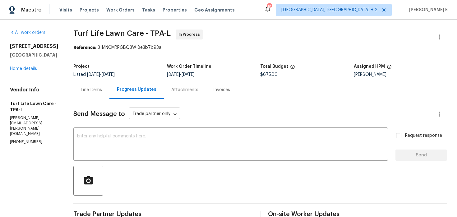
click at [85, 85] on div "Line Items" at bounding box center [91, 90] width 36 height 18
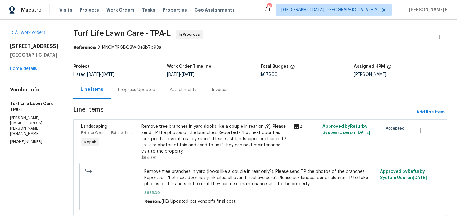
scroll to position [17, 0]
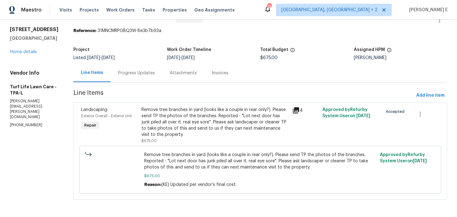
click at [123, 74] on div "Progress Updates" at bounding box center [136, 73] width 37 height 6
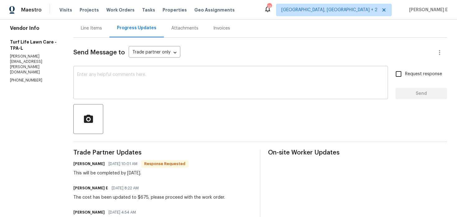
scroll to position [59, 0]
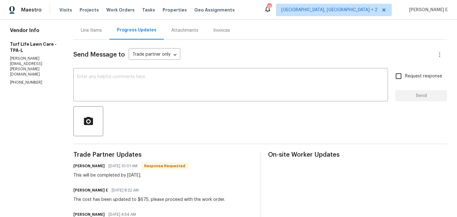
click at [133, 63] on div "Send Message to Trade partner only Trade partner only ​ x ​ Request response Se…" at bounding box center [260, 162] width 374 height 244
click at [125, 85] on textarea at bounding box center [230, 86] width 307 height 22
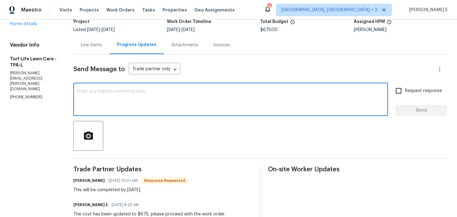
scroll to position [44, 0]
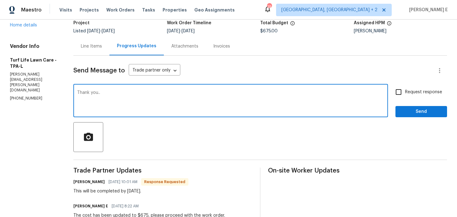
type textarea "Thank you.."
click at [424, 108] on span "Send" at bounding box center [422, 112] width 42 height 8
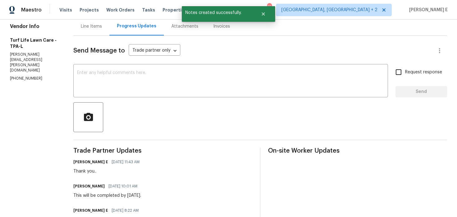
scroll to position [0, 0]
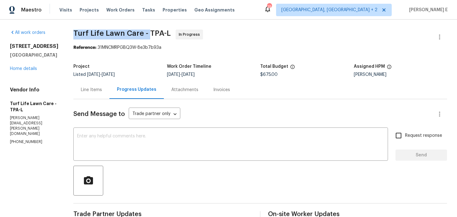
drag, startPoint x: 73, startPoint y: 35, endPoint x: 146, endPoint y: 35, distance: 73.4
click at [146, 35] on span "Turf Life Lawn Care - TPA-L" at bounding box center [121, 33] width 97 height 7
copy span "Turf Life Lawn Care -"
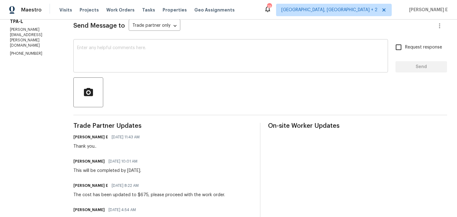
scroll to position [90, 0]
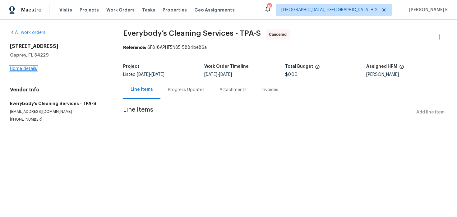
click at [26, 70] on link "Home details" at bounding box center [23, 69] width 27 height 4
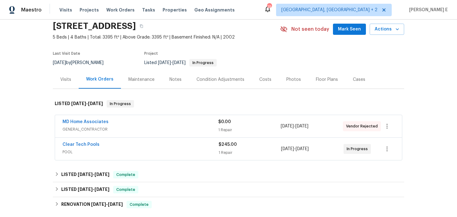
click at [116, 124] on div "MD Home Associates" at bounding box center [141, 122] width 156 height 7
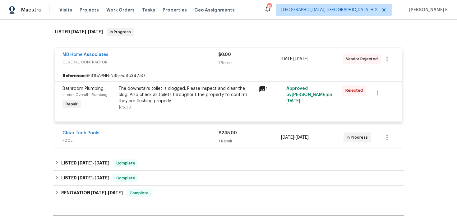
scroll to position [97, 0]
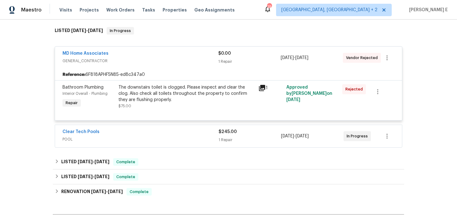
click at [123, 137] on span "POOL" at bounding box center [141, 139] width 156 height 6
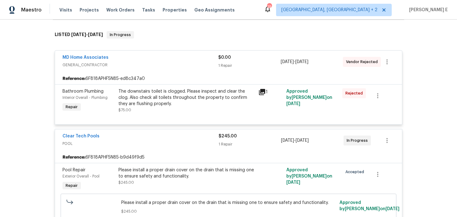
scroll to position [89, 0]
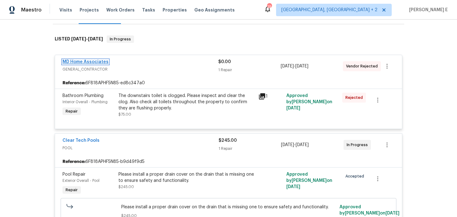
click at [91, 62] on link "MD Home Associates" at bounding box center [86, 62] width 46 height 4
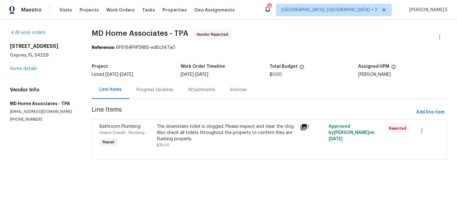
click at [143, 94] on div "Progress Updates" at bounding box center [155, 90] width 52 height 18
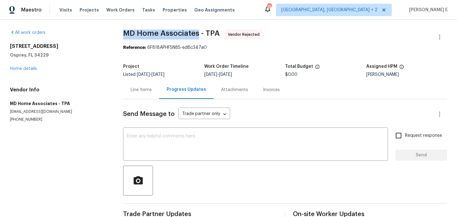
drag, startPoint x: 124, startPoint y: 34, endPoint x: 199, endPoint y: 35, distance: 74.7
click at [199, 35] on span "MD Home Associates - TPA" at bounding box center [171, 33] width 97 height 7
copy span "MD Home Associates"
click at [439, 42] on button "button" at bounding box center [440, 37] width 15 height 15
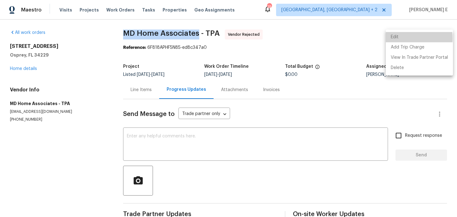
click at [396, 38] on li "Edit" at bounding box center [419, 37] width 67 height 10
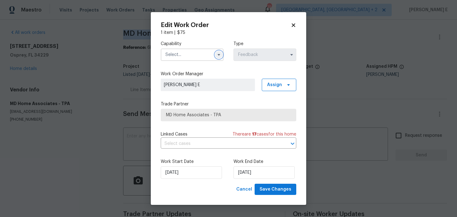
click at [220, 56] on icon "button" at bounding box center [219, 54] width 5 height 5
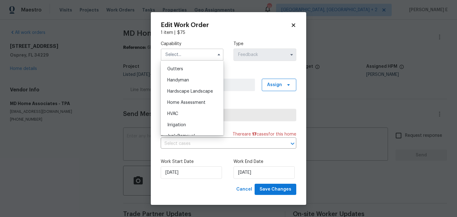
scroll to position [328, 0]
click at [197, 81] on div "Handyman" at bounding box center [192, 81] width 60 height 11
type input "Handyman"
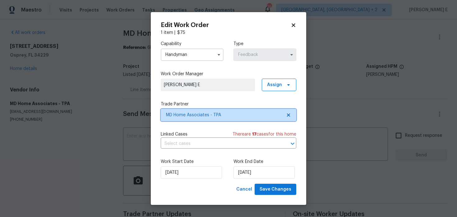
click at [192, 116] on span "MD Home Associates - TPA" at bounding box center [224, 115] width 116 height 6
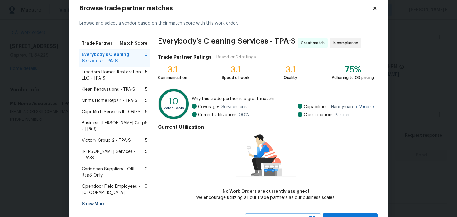
scroll to position [15, 0]
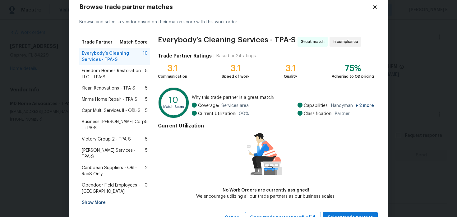
click at [139, 86] on div "Klean Renovations - TPA-S 5" at bounding box center [115, 88] width 66 height 6
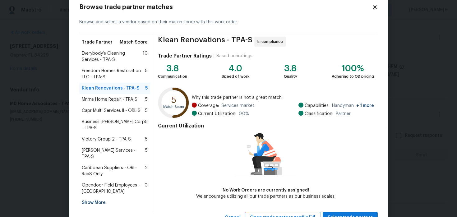
click at [116, 101] on span "Mnms Home Repair - TPA-S" at bounding box center [110, 99] width 56 height 6
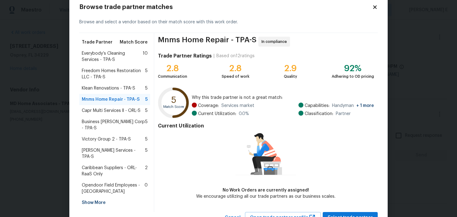
click at [107, 112] on span "Capr Multi Services ll - ORL-S" at bounding box center [111, 111] width 59 height 6
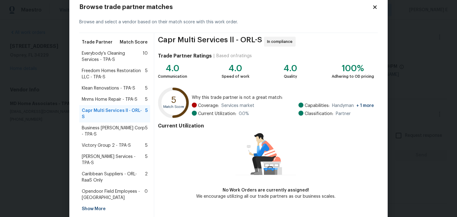
click at [118, 91] on span "Klean Renovations - TPA-S" at bounding box center [109, 88] width 54 height 6
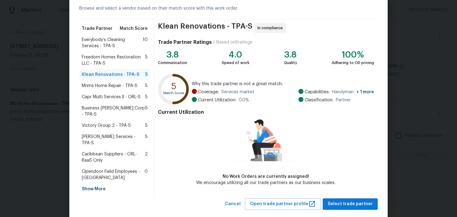
scroll to position [32, 0]
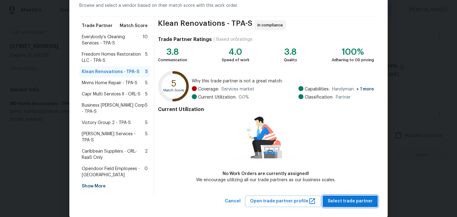
click at [356, 198] on span "Select trade partner" at bounding box center [350, 202] width 45 height 8
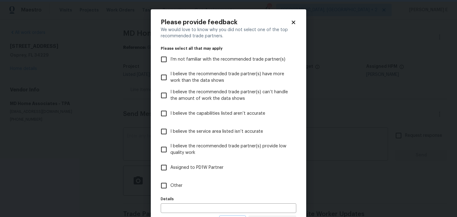
scroll to position [0, 0]
click at [250, 186] on label "Other" at bounding box center [224, 186] width 134 height 18
click at [171, 186] on input "Other" at bounding box center [163, 185] width 13 height 13
checkbox input "true"
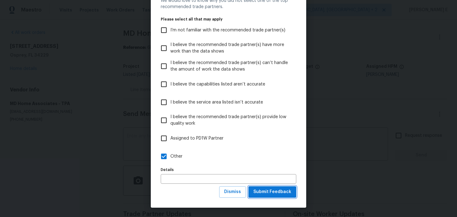
click at [280, 193] on span "Submit Feedback" at bounding box center [273, 192] width 38 height 8
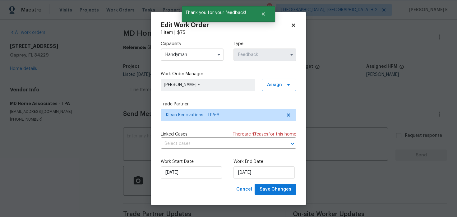
scroll to position [0, 0]
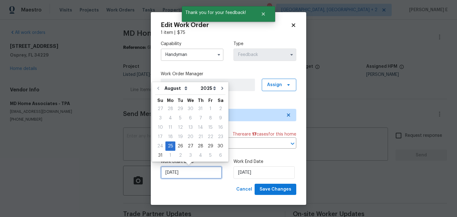
click at [189, 167] on input "25/08/2025" at bounding box center [191, 172] width 61 height 12
click at [180, 144] on div "26" at bounding box center [180, 146] width 10 height 9
type input "26/08/2025"
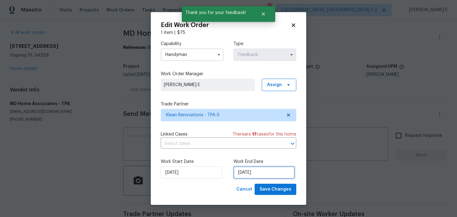
click at [243, 170] on input "27/08/2025" at bounding box center [264, 172] width 61 height 12
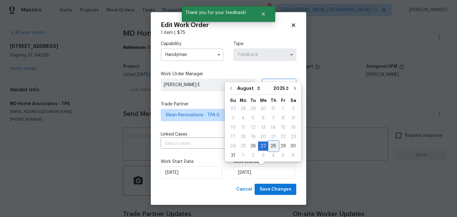
click at [270, 146] on div "28" at bounding box center [274, 146] width 10 height 9
type input "28/08/2025"
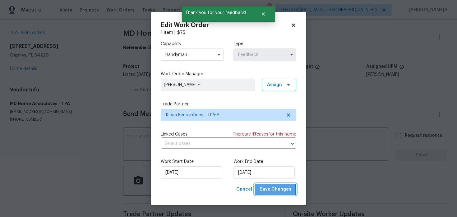
click at [270, 191] on span "Save Changes" at bounding box center [276, 190] width 32 height 8
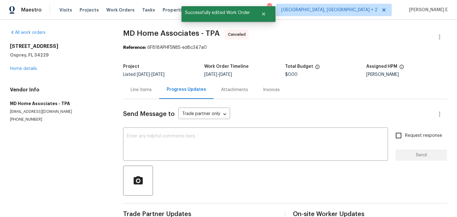
click at [29, 71] on div "851 Placid Lake Dr Osprey, FL 34229 Home details" at bounding box center [59, 57] width 98 height 29
click at [31, 70] on link "Home details" at bounding box center [23, 69] width 27 height 4
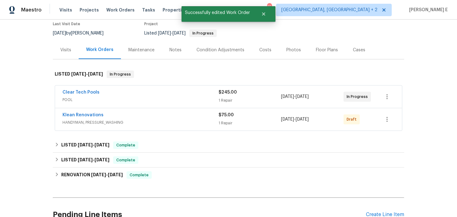
scroll to position [56, 0]
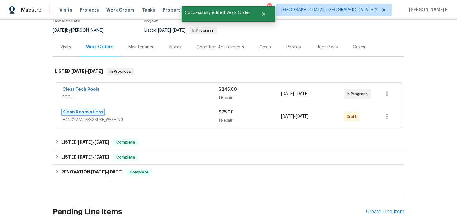
click at [87, 112] on link "Klean Renovations" at bounding box center [83, 112] width 41 height 4
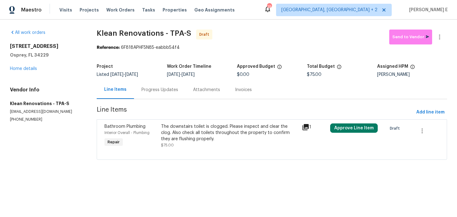
click at [191, 140] on div "The downstairs toilet is clogged. Please inspect and clear the clog. Also check…" at bounding box center [230, 133] width 138 height 19
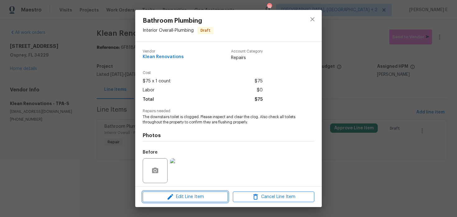
click at [154, 200] on span "Edit Line Item" at bounding box center [186, 197] width 82 height 8
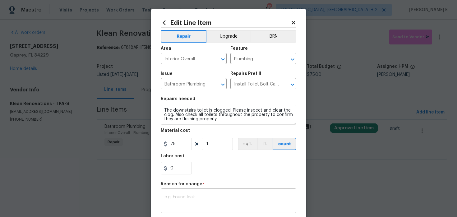
click at [174, 198] on textarea at bounding box center [229, 201] width 128 height 13
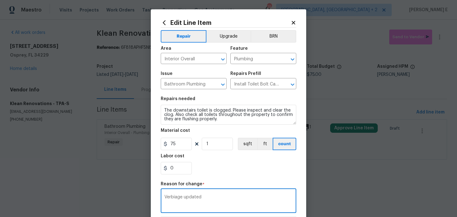
scroll to position [90, 0]
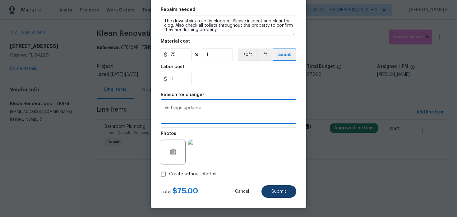
type textarea "Verbiage updated"
click at [292, 190] on button "Submit" at bounding box center [279, 191] width 35 height 12
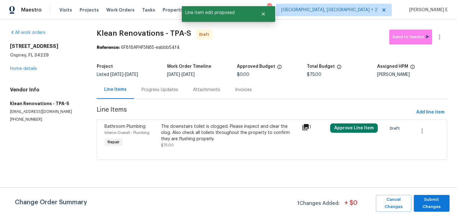
scroll to position [0, 0]
click at [431, 208] on span "Submit Changes" at bounding box center [432, 203] width 30 height 14
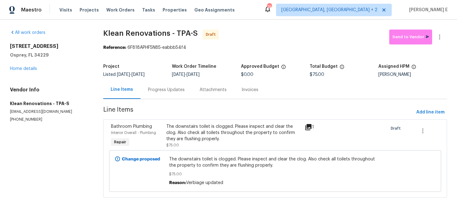
click at [166, 100] on section "Klean Renovations - TPA-S Draft Send to Vendor Reference: 6F818APHF5N85-eabbb54…" at bounding box center [275, 118] width 344 height 176
click at [172, 82] on div "Progress Updates" at bounding box center [167, 90] width 52 height 18
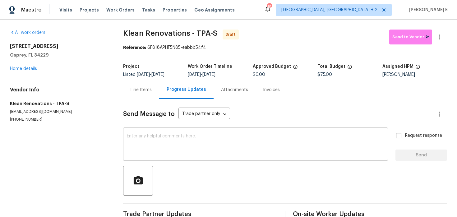
click at [196, 144] on textarea at bounding box center [256, 145] width 258 height 22
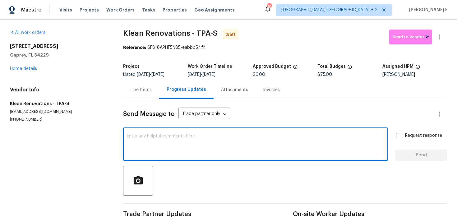
paste textarea "Hi, this is Keerthana with Opendoor. I’m confirming you received the WO for the…"
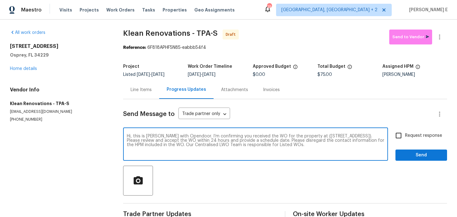
type textarea "Hi, this is Keerthana with Opendoor. I’m confirming you received the WO for the…"
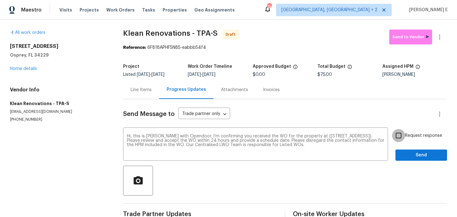
click at [404, 137] on input "Request response" at bounding box center [398, 135] width 13 height 13
checkbox input "true"
click at [413, 152] on span "Send" at bounding box center [422, 156] width 42 height 8
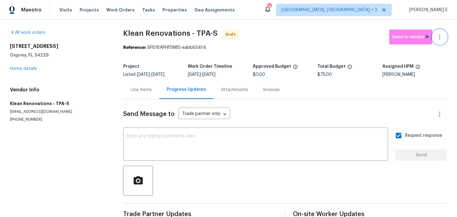
click at [443, 38] on icon "button" at bounding box center [439, 36] width 7 height 7
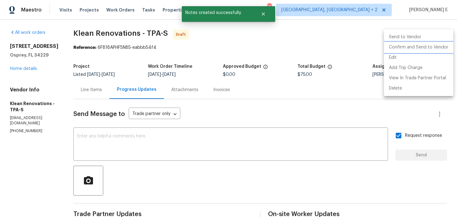
click at [418, 43] on li "Confirm and Send to Vendor" at bounding box center [418, 47] width 69 height 10
click at [275, 54] on div at bounding box center [228, 108] width 457 height 217
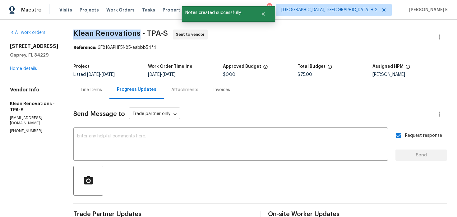
drag, startPoint x: 72, startPoint y: 33, endPoint x: 137, endPoint y: 34, distance: 65.4
click at [137, 34] on div "All work orders 851 Placid Lake Dr Osprey, FL 34229 Home details Vendor Info Kl…" at bounding box center [228, 147] width 457 height 255
copy span "Klean Renovations"
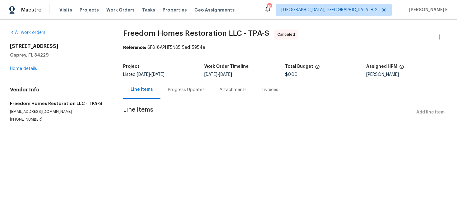
click at [180, 91] on div "Progress Updates" at bounding box center [186, 90] width 37 height 6
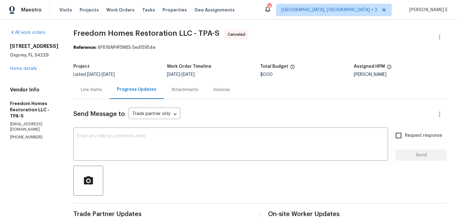
click at [105, 87] on div "Line Items" at bounding box center [91, 90] width 36 height 18
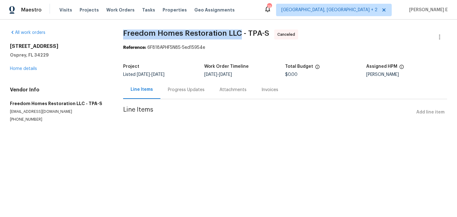
drag, startPoint x: 124, startPoint y: 34, endPoint x: 240, endPoint y: 32, distance: 115.5
click at [240, 32] on span "Freedom Homes Restoration LLC - TPA-S" at bounding box center [196, 33] width 146 height 7
copy span "Freedom Homes Restoration LLC"
click at [194, 96] on div "Progress Updates" at bounding box center [187, 90] width 52 height 18
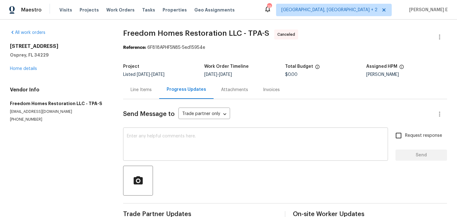
scroll to position [106, 0]
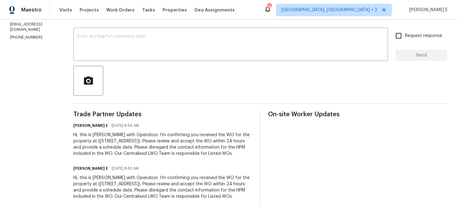
click at [114, 139] on div "Hi, this is [PERSON_NAME] with Opendoor. I’m confirming you received the WO for…" at bounding box center [162, 144] width 179 height 25
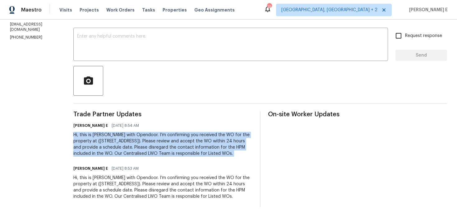
copy div "Hi, this is [PERSON_NAME] with Opendoor. I’m confirming you received the WO for…"
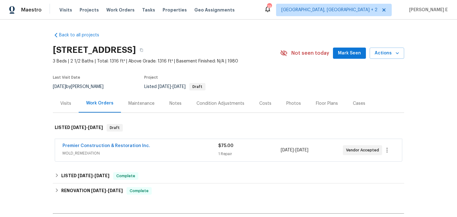
scroll to position [34, 0]
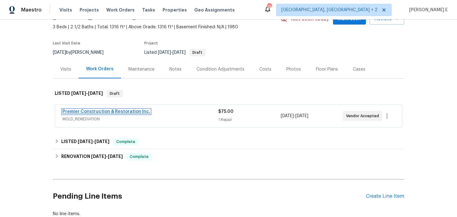
click at [105, 111] on link "Premier Construction & Restoration Inc." at bounding box center [107, 112] width 88 height 4
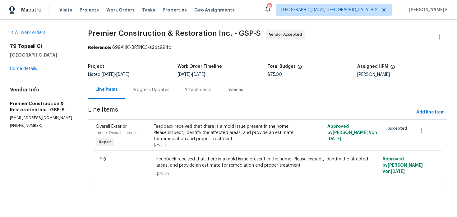
click at [163, 91] on div "Progress Updates" at bounding box center [151, 90] width 37 height 6
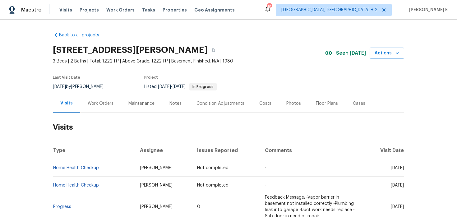
click at [103, 104] on div "Work Orders" at bounding box center [101, 104] width 26 height 6
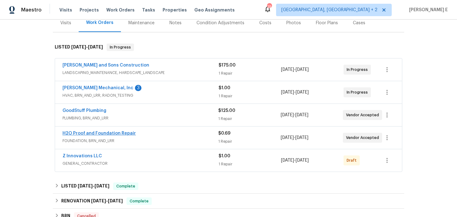
scroll to position [80, 0]
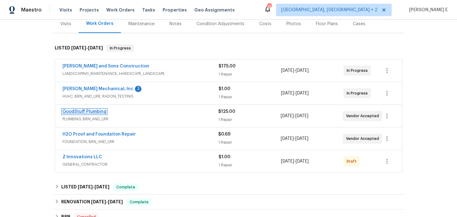
click at [92, 113] on link "GoodStuff Plumbing" at bounding box center [85, 112] width 44 height 4
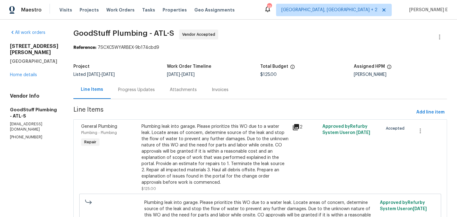
click at [155, 91] on div "Progress Updates" at bounding box center [136, 90] width 37 height 6
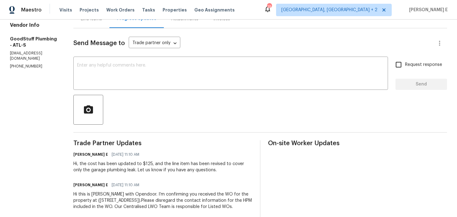
scroll to position [49, 0]
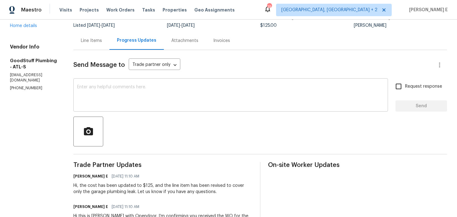
click at [290, 94] on textarea at bounding box center [230, 96] width 307 height 22
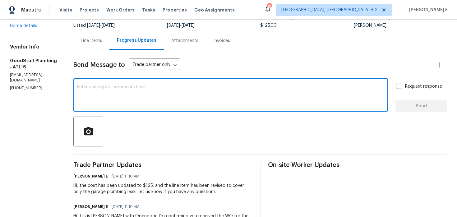
paste textarea "Just checking in—are we still on track with this work order today?"
type textarea "Just checking in—are we still on track with this work order today?"
click at [420, 85] on span "Request response" at bounding box center [423, 86] width 37 height 7
click at [405, 85] on input "Request response" at bounding box center [398, 86] width 13 height 13
checkbox input "true"
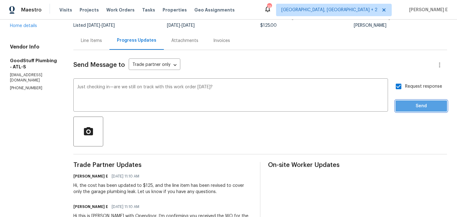
click at [409, 110] on button "Send" at bounding box center [422, 107] width 52 height 12
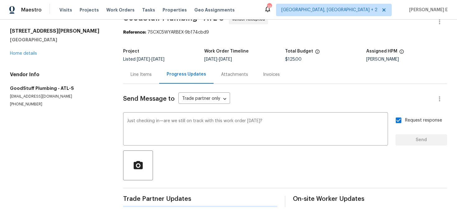
scroll to position [0, 0]
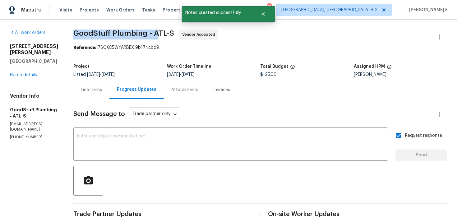
drag, startPoint x: 87, startPoint y: 37, endPoint x: 170, endPoint y: 37, distance: 82.5
copy span "GoodStuff Plumbing - A"
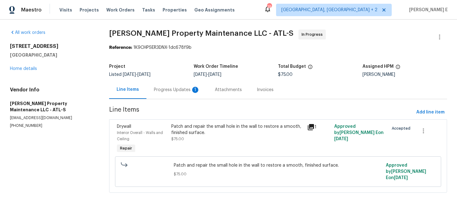
click at [167, 87] on div "Progress Updates 1" at bounding box center [177, 90] width 46 height 6
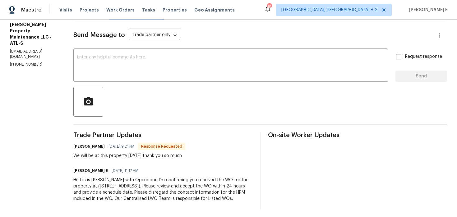
scroll to position [77, 0]
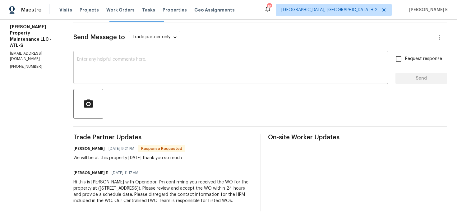
click at [198, 80] on div "x ​" at bounding box center [230, 68] width 315 height 32
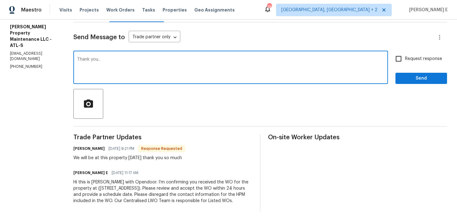
type textarea "Thank you.."
click at [414, 87] on div "Send Message to Trade partner only Trade partner only ​ Thank you.. x ​ Request…" at bounding box center [260, 116] width 374 height 189
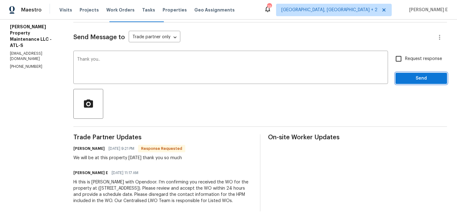
click at [419, 82] on span "Send" at bounding box center [422, 79] width 42 height 8
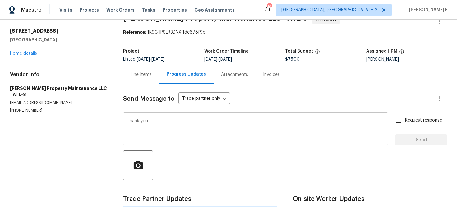
scroll to position [0, 0]
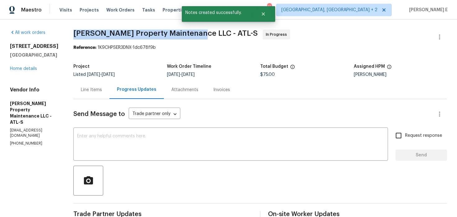
drag, startPoint x: 73, startPoint y: 34, endPoint x: 193, endPoint y: 34, distance: 119.8
click at [193, 34] on div "All work orders [STREET_ADDRESS] Home details Vendor Info [PERSON_NAME] Propert…" at bounding box center [228, 171] width 457 height 303
copy span "[PERSON_NAME] Property Maintenance LLC -"
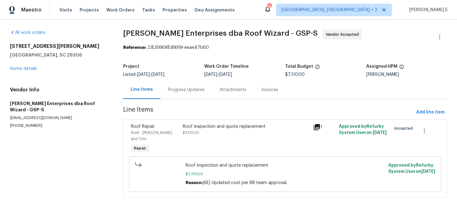
click at [175, 93] on div "Progress Updates" at bounding box center [187, 90] width 52 height 18
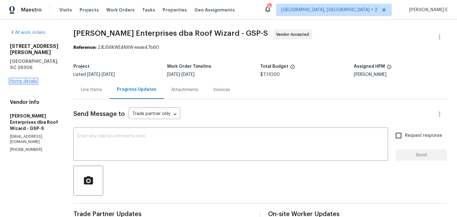
click at [32, 79] on link "Home details" at bounding box center [23, 81] width 27 height 4
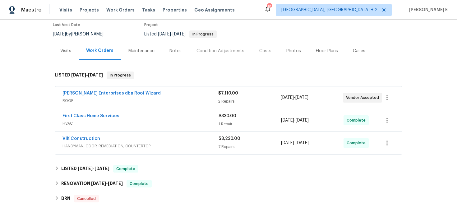
scroll to position [53, 0]
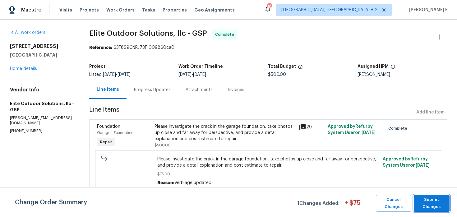
click at [433, 202] on span "Submit Changes" at bounding box center [432, 203] width 30 height 14
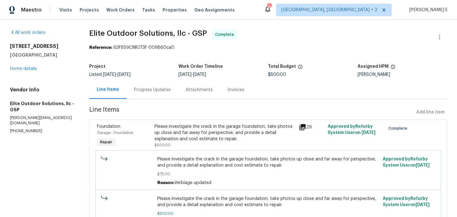
click at [152, 91] on div "Progress Updates" at bounding box center [152, 90] width 37 height 6
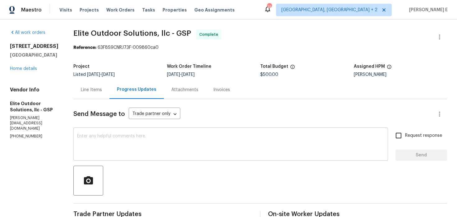
click at [139, 131] on div "x ​" at bounding box center [230, 145] width 315 height 32
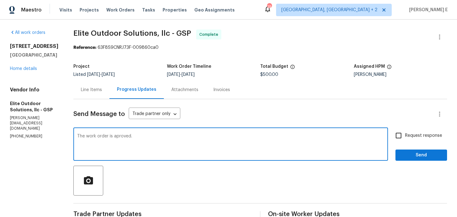
click at [112, 137] on textarea "The work order is aproved." at bounding box center [230, 145] width 307 height 22
type textarea "The work order is approved."
click at [412, 132] on label "Request response" at bounding box center [417, 135] width 50 height 13
click at [405, 132] on input "Request response" at bounding box center [398, 135] width 13 height 13
checkbox input "true"
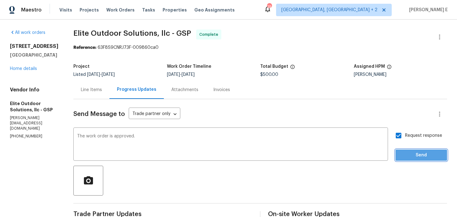
click at [411, 157] on span "Send" at bounding box center [422, 156] width 42 height 8
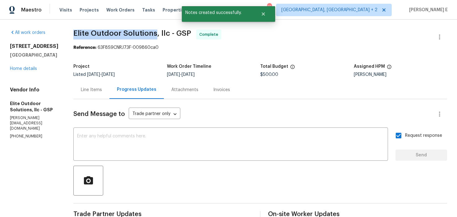
drag, startPoint x: 68, startPoint y: 33, endPoint x: 149, endPoint y: 35, distance: 81.5
click at [149, 35] on span "Elite Outdoor Solutions, llc - GSP" at bounding box center [132, 33] width 118 height 7
copy span "Elite Outdoor Solutions"
click at [15, 71] on link "Home details" at bounding box center [23, 69] width 27 height 4
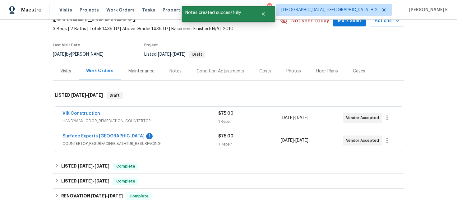
scroll to position [40, 0]
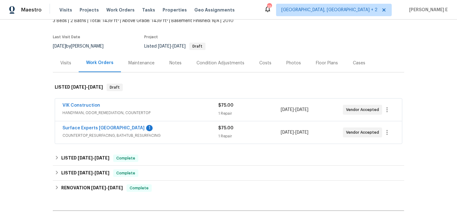
click at [146, 126] on div "Surface Experts Greenville 1" at bounding box center [141, 128] width 156 height 7
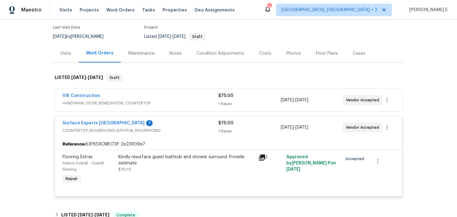
scroll to position [51, 0]
click at [159, 96] on div "VIK Construction" at bounding box center [141, 95] width 156 height 7
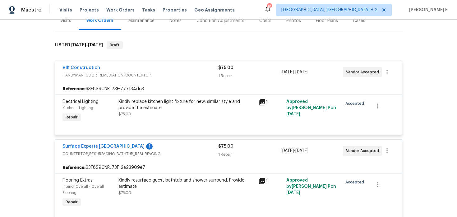
scroll to position [86, 0]
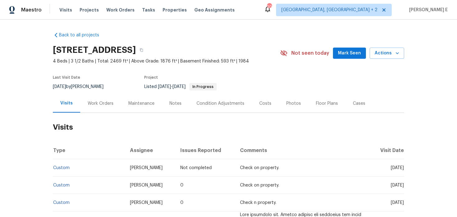
click at [94, 108] on div "Work Orders" at bounding box center [100, 103] width 41 height 18
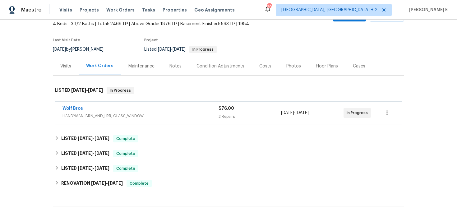
scroll to position [45, 0]
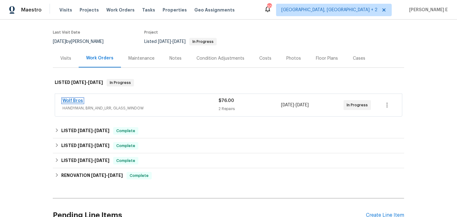
click at [75, 100] on link "Wolf Bros" at bounding box center [73, 101] width 21 height 4
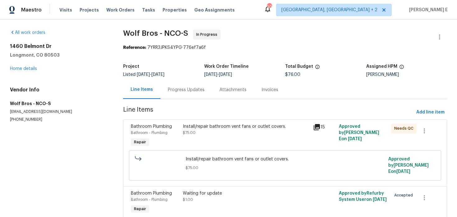
click at [173, 91] on div "Progress Updates" at bounding box center [186, 90] width 37 height 6
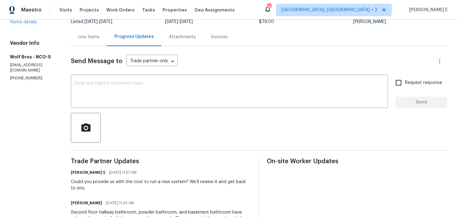
scroll to position [52, 0]
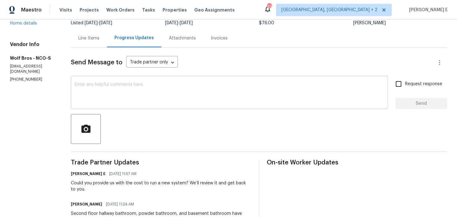
click at [192, 106] on div "x ​" at bounding box center [229, 93] width 317 height 32
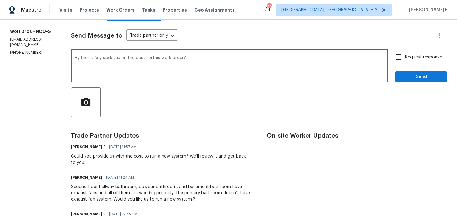
scroll to position [81, 0]
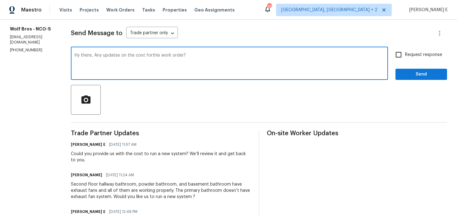
click at [152, 55] on textarea "Hy there, Any updates on the cost forthis work order?" at bounding box center [230, 64] width 310 height 22
type textarea "Hy there, Any updates on the cost for this work order?"
click at [416, 59] on label "Request response" at bounding box center [417, 54] width 50 height 13
click at [405, 59] on input "Request response" at bounding box center [398, 54] width 13 height 13
checkbox input "true"
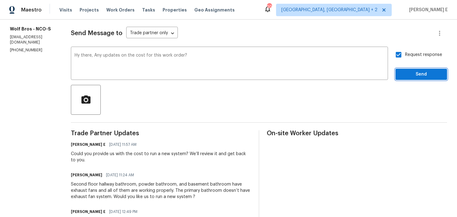
click at [408, 74] on span "Send" at bounding box center [422, 75] width 42 height 8
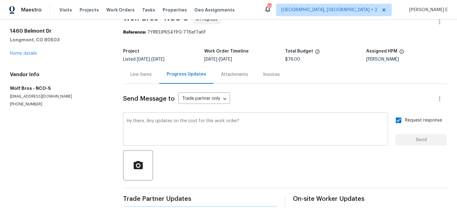
scroll to position [0, 0]
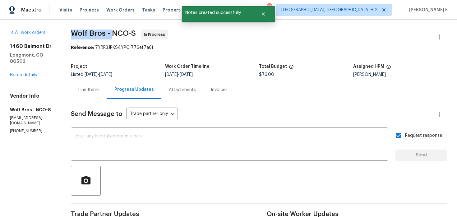
drag, startPoint x: 73, startPoint y: 35, endPoint x: 113, endPoint y: 35, distance: 40.5
click at [113, 35] on span "Wolf Bros - NCO-S" at bounding box center [103, 33] width 65 height 7
copy span "Wolf Bros -"
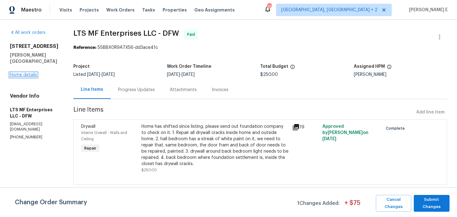
click at [12, 77] on link "Home details" at bounding box center [23, 75] width 27 height 4
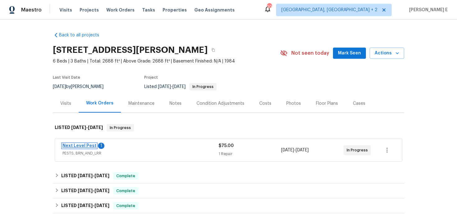
click at [70, 147] on link "Next Level Pest" at bounding box center [80, 146] width 34 height 4
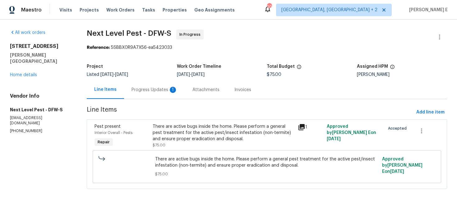
click at [161, 89] on div "Progress Updates 1" at bounding box center [155, 90] width 46 height 6
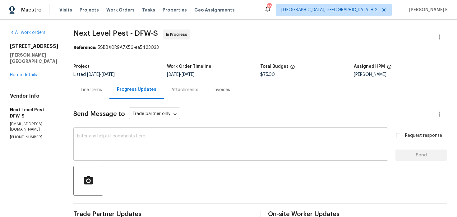
scroll to position [81, 0]
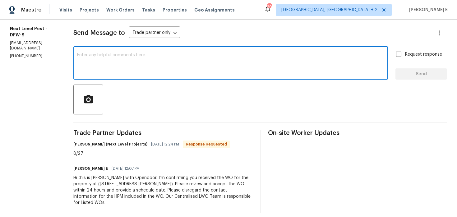
click at [205, 66] on textarea at bounding box center [230, 64] width 307 height 22
type textarea "Thank you.."
click at [420, 78] on button "Send" at bounding box center [422, 74] width 52 height 12
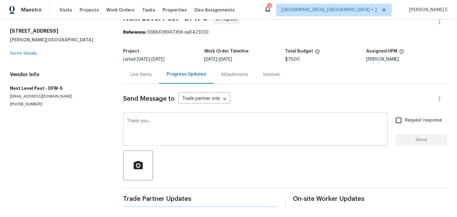
scroll to position [0, 0]
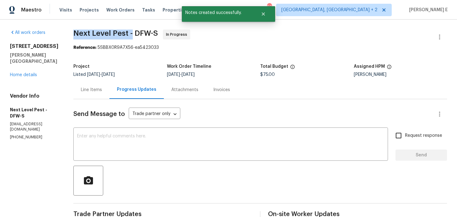
drag, startPoint x: 74, startPoint y: 35, endPoint x: 131, endPoint y: 33, distance: 57.6
click at [131, 33] on span "Next Level Pest - DFW-S" at bounding box center [115, 33] width 85 height 7
copy span "Next Level Pest -"
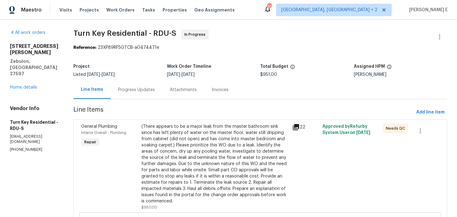
click at [152, 101] on section "Turn Key Residential - RDU-S In Progress Reference: 23XP89RF5GTCB-a0474471e Pro…" at bounding box center [260, 188] width 374 height 316
click at [156, 93] on div "Progress Updates" at bounding box center [137, 90] width 52 height 18
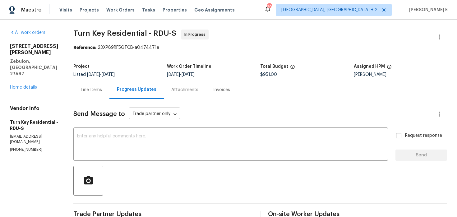
scroll to position [32, 0]
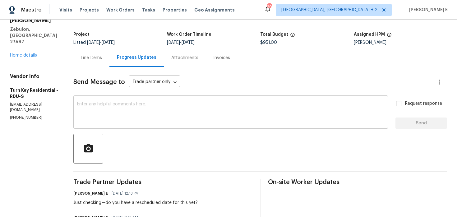
click at [214, 120] on textarea at bounding box center [230, 113] width 307 height 22
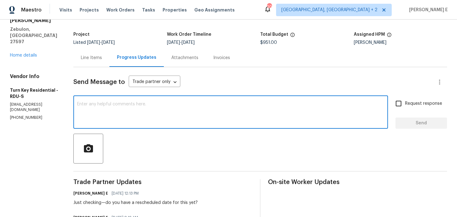
paste textarea "Any update on when this is planned?"
type textarea "Any update on when this is planned?"
click at [405, 101] on input "Request response" at bounding box center [398, 103] width 13 height 13
checkbox input "true"
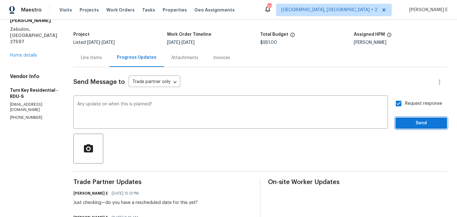
click at [402, 121] on span "Send" at bounding box center [422, 123] width 42 height 8
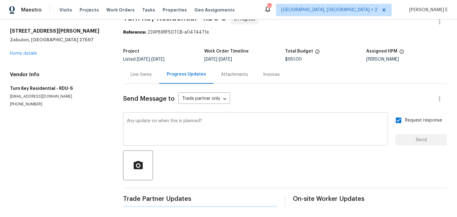
scroll to position [0, 0]
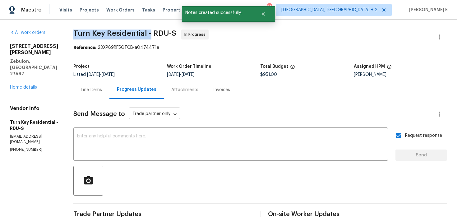
drag, startPoint x: 88, startPoint y: 34, endPoint x: 165, endPoint y: 34, distance: 77.5
copy span "Turn Key Residential -"
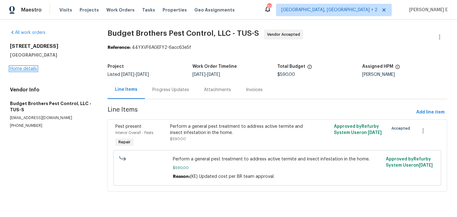
click at [23, 68] on link "Home details" at bounding box center [23, 69] width 27 height 4
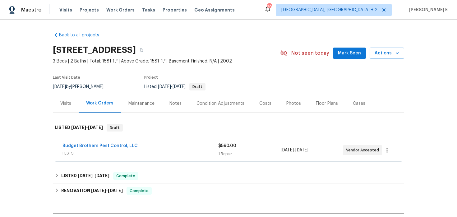
click at [77, 148] on span "Budget Brothers Pest Control, LLC" at bounding box center [100, 146] width 75 height 6
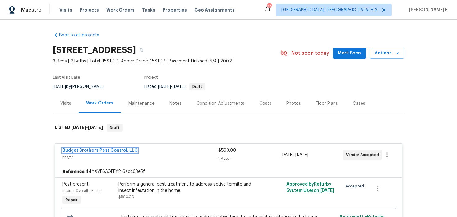
click at [76, 150] on link "Budget Brothers Pest Control, LLC" at bounding box center [100, 150] width 75 height 4
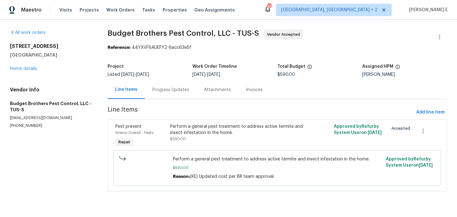
click at [158, 91] on div "Progress Updates" at bounding box center [170, 90] width 37 height 6
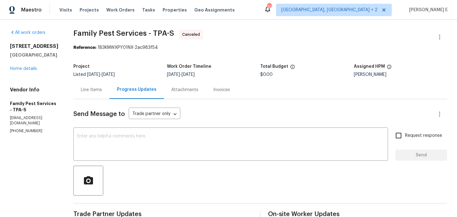
click at [34, 71] on div "[STREET_ADDRESS] Home details" at bounding box center [34, 57] width 49 height 29
click at [35, 68] on link "Home details" at bounding box center [23, 69] width 27 height 4
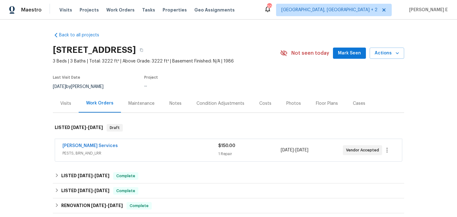
scroll to position [18, 0]
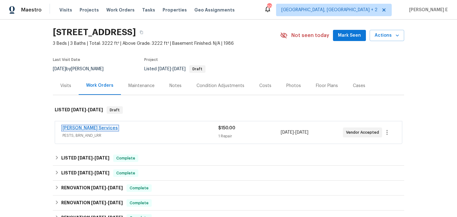
click at [81, 128] on link "[PERSON_NAME] Services" at bounding box center [90, 128] width 55 height 4
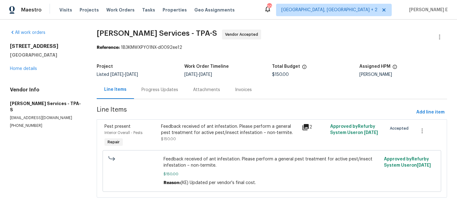
click at [161, 91] on div "Progress Updates" at bounding box center [160, 90] width 37 height 6
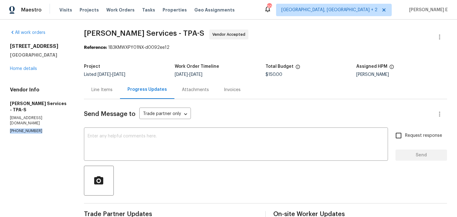
drag, startPoint x: 8, startPoint y: 119, endPoint x: 47, endPoint y: 123, distance: 39.4
copy p "(407) 645-2500"
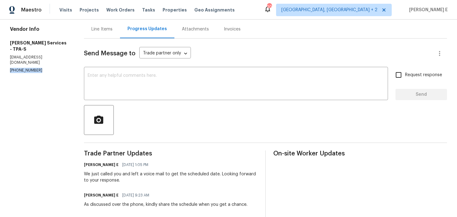
scroll to position [58, 0]
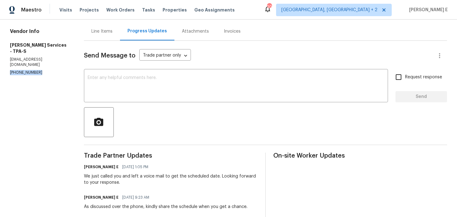
copy p "(407) 645-2500"
click at [237, 99] on div "x ​" at bounding box center [236, 87] width 304 height 32
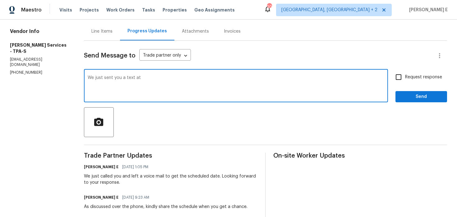
paste textarea "(407) 645-2500"
type textarea "We just sent you a text at (407) 645-2500 to the work order status, looking for…"
click at [399, 81] on input "Request response" at bounding box center [398, 77] width 13 height 13
checkbox input "true"
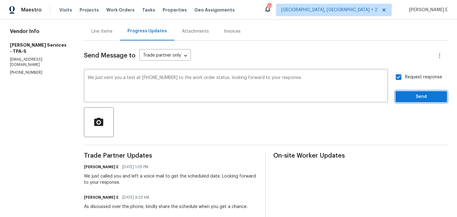
click at [403, 95] on span "Send" at bounding box center [422, 97] width 42 height 8
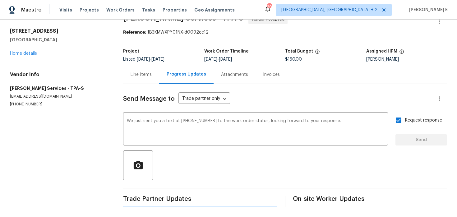
scroll to position [0, 0]
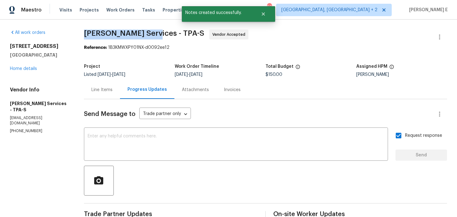
drag, startPoint x: 95, startPoint y: 35, endPoint x: 158, endPoint y: 37, distance: 63.2
click at [158, 37] on span "Massey Services - TPA-S" at bounding box center [144, 33] width 120 height 7
copy span "Massey Services -"
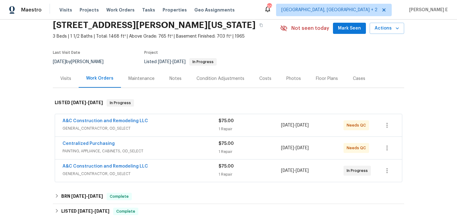
click at [194, 123] on div "A&C Construction and Remodeling LLC" at bounding box center [141, 121] width 156 height 7
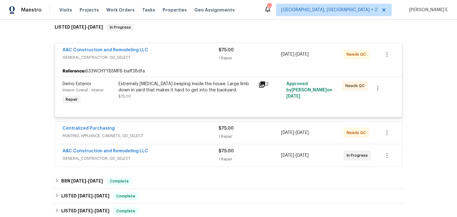
scroll to position [100, 0]
click at [165, 130] on div "Centralized Purchasing" at bounding box center [141, 129] width 156 height 7
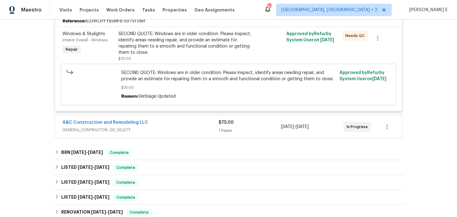
scroll to position [238, 0]
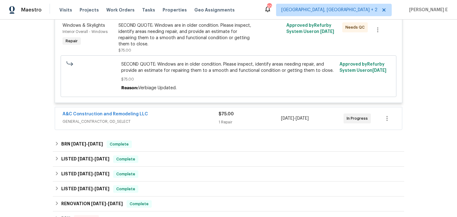
click at [192, 126] on div "A&C Construction and Remodeling LLC GENERAL_CONTRACTOR, OD_SELECT" at bounding box center [141, 118] width 156 height 15
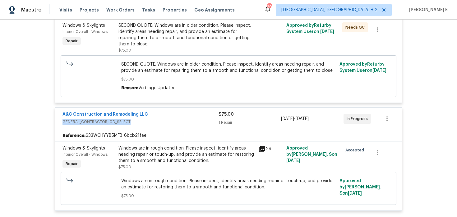
scroll to position [0, 0]
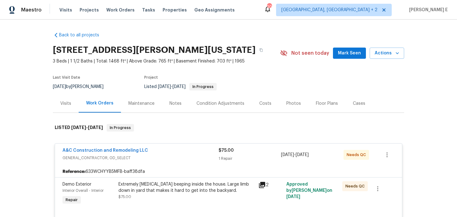
click at [139, 98] on div "Maintenance" at bounding box center [141, 103] width 41 height 18
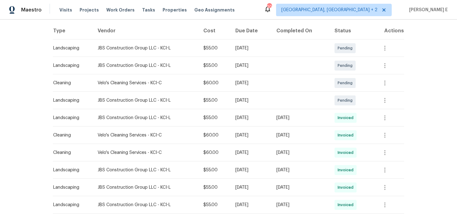
scroll to position [109, 0]
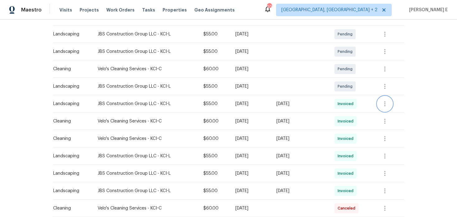
click at [386, 108] on button "button" at bounding box center [385, 103] width 15 height 15
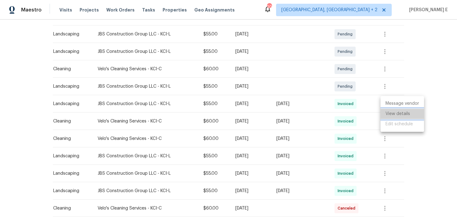
click at [391, 114] on li "View details" at bounding box center [403, 114] width 44 height 10
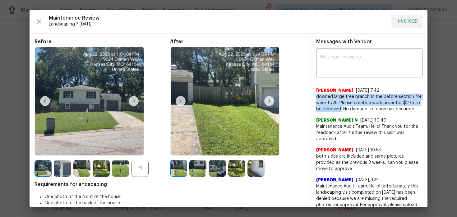
drag, startPoint x: 316, startPoint y: 96, endPoint x: 342, endPoint y: 111, distance: 30.0
click at [342, 111] on span "downed large tree branch in the before section for week 8/25. Please create a w…" at bounding box center [369, 103] width 106 height 19
copy span "downed large tree branch in the before section for week 8/25. Please create a w…"
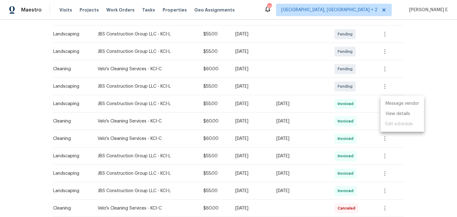
click at [446, 106] on div at bounding box center [228, 108] width 457 height 217
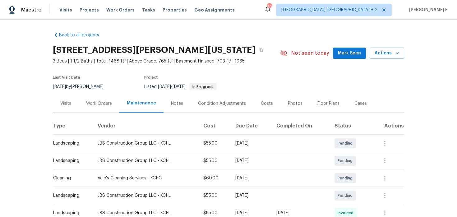
click at [88, 105] on div "Work Orders" at bounding box center [99, 104] width 26 height 6
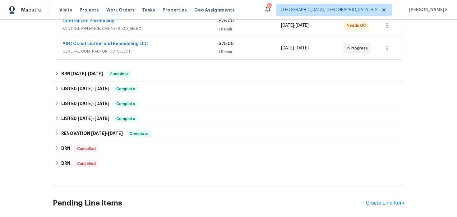
scroll to position [197, 0]
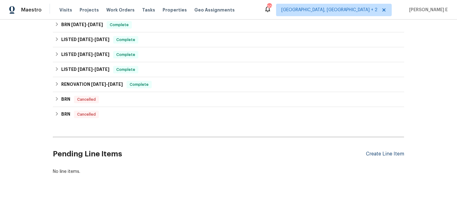
click at [387, 153] on div "Create Line Item" at bounding box center [385, 154] width 38 height 6
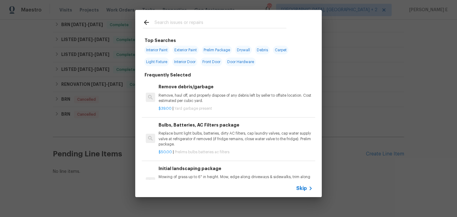
click at [301, 186] on span "Skip" at bounding box center [302, 188] width 11 height 6
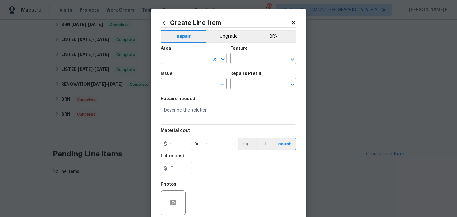
click at [185, 58] on input "text" at bounding box center [185, 59] width 49 height 10
type input "Exterior Overall"
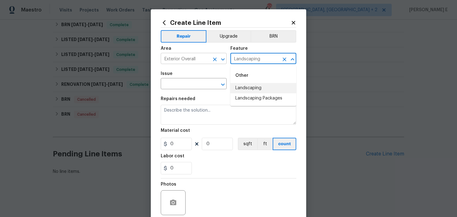
type input "Landscaping"
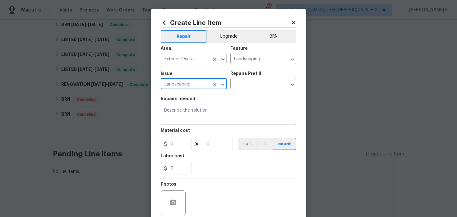
type input "Landscaping"
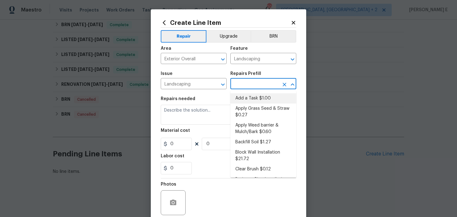
click at [255, 95] on li "Add a Task $1.00" at bounding box center [264, 98] width 66 height 10
type input "Add a Task $1.00"
type textarea "HPM to detail"
type input "1"
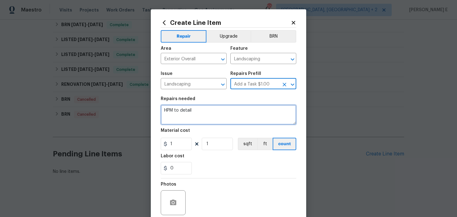
click at [225, 112] on textarea "HPM to detail" at bounding box center [229, 115] width 136 height 20
paste textarea "Remove large downed tree branch"
type textarea "Remove large downed tree branch"
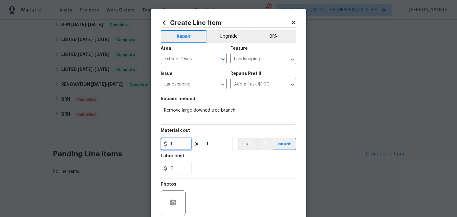
click at [174, 145] on input "1" at bounding box center [176, 144] width 31 height 12
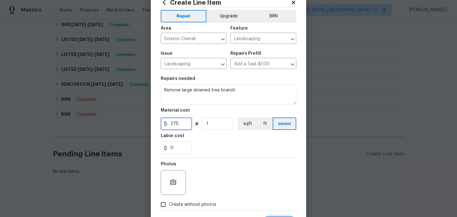
scroll to position [51, 0]
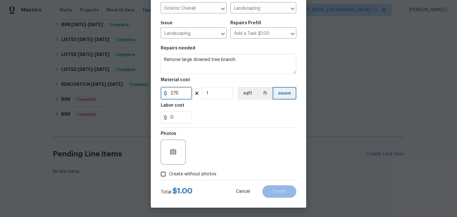
type input "275"
click at [194, 169] on label "Create without photos" at bounding box center [186, 174] width 59 height 12
click at [169, 169] on input "Create without photos" at bounding box center [163, 174] width 12 height 12
checkbox input "true"
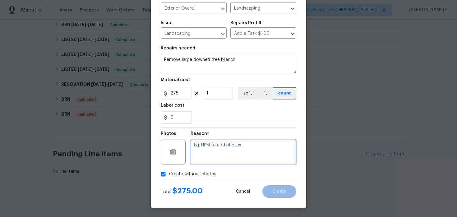
click at [218, 156] on textarea at bounding box center [244, 152] width 106 height 25
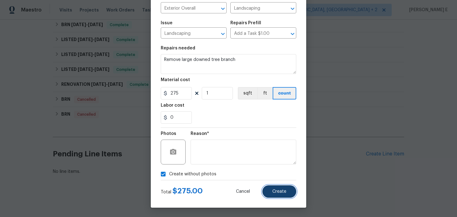
click at [282, 189] on span "Create" at bounding box center [280, 191] width 14 height 5
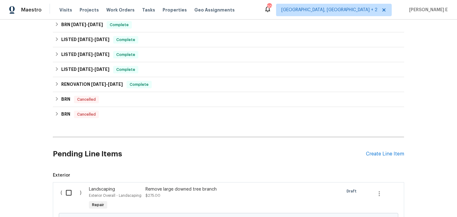
scroll to position [268, 0]
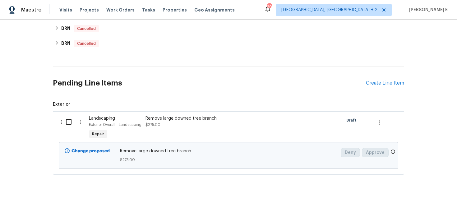
click at [73, 121] on input "checkbox" at bounding box center [71, 121] width 18 height 13
checkbox input "true"
click at [409, 201] on span "Create Work Order" at bounding box center [421, 202] width 41 height 8
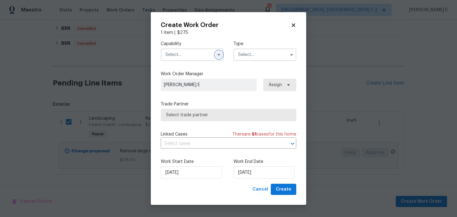
click at [219, 55] on icon "button" at bounding box center [219, 55] width 2 height 2
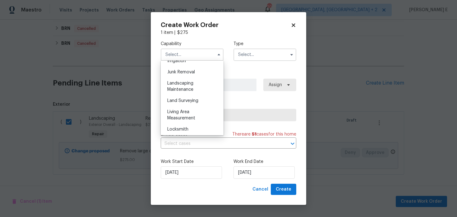
scroll to position [399, 0]
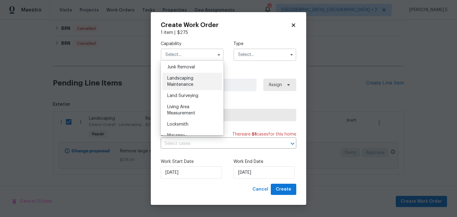
click at [210, 83] on div "Landscaping Maintenance" at bounding box center [192, 81] width 60 height 17
type input "Landscaping Maintenance"
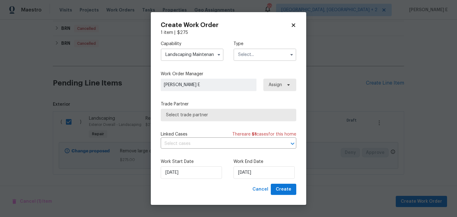
click at [257, 54] on input "text" at bounding box center [265, 55] width 63 height 12
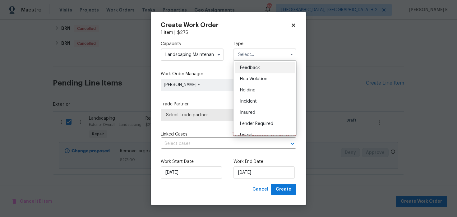
click at [249, 63] on div "Feedback" at bounding box center [265, 67] width 60 height 11
type input "Feedback"
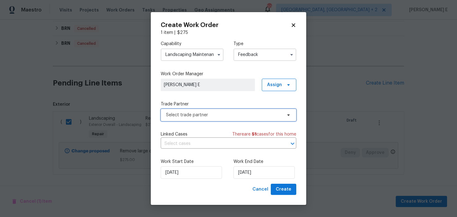
click at [177, 113] on span "Select trade partner" at bounding box center [224, 115] width 116 height 6
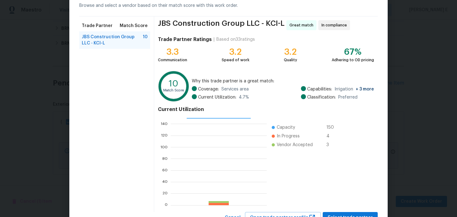
scroll to position [57, 0]
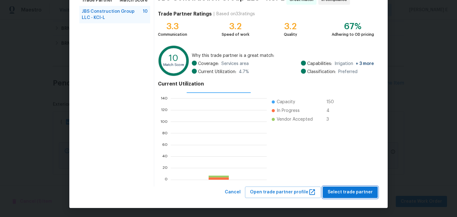
click at [346, 189] on span "Select trade partner" at bounding box center [350, 193] width 45 height 8
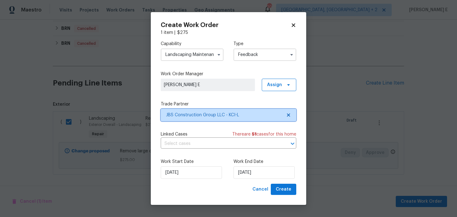
scroll to position [0, 0]
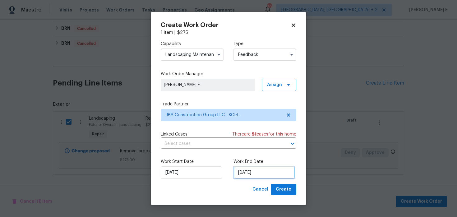
click at [239, 170] on input "26/08/2025" at bounding box center [264, 172] width 61 height 12
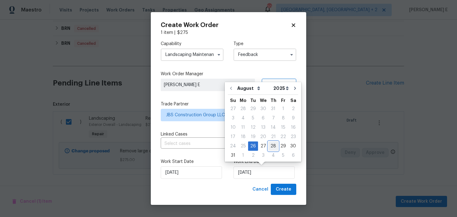
click at [269, 144] on div "28" at bounding box center [274, 146] width 10 height 9
type input "28/08/2025"
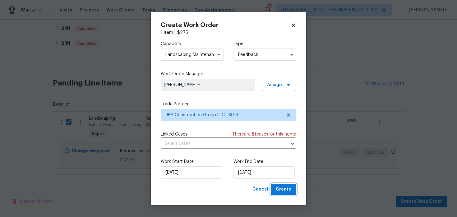
click at [279, 191] on span "Create" at bounding box center [284, 190] width 16 height 8
checkbox input "false"
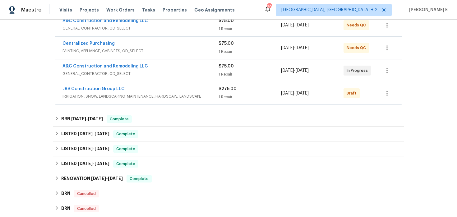
scroll to position [136, 0]
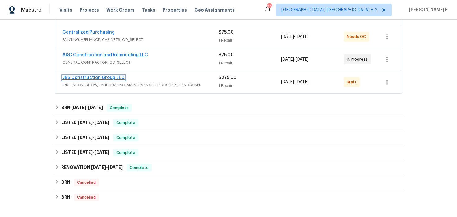
click at [112, 77] on link "JBS Construction Group LLC" at bounding box center [94, 78] width 62 height 4
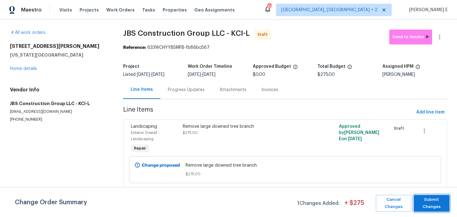
click at [432, 206] on span "Submit Changes" at bounding box center [432, 203] width 30 height 14
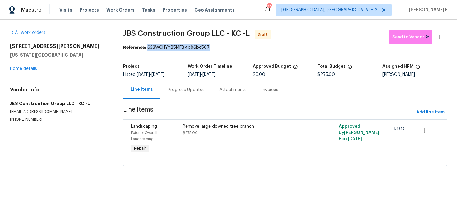
drag, startPoint x: 148, startPoint y: 48, endPoint x: 221, endPoint y: 48, distance: 73.1
click at [221, 48] on div "Reference: 633WCHYYB5MFB-fb86bc567" at bounding box center [285, 47] width 324 height 6
copy div "633WCHYYB5MFB-fb86bc567"
click at [174, 97] on div "Progress Updates" at bounding box center [187, 90] width 52 height 18
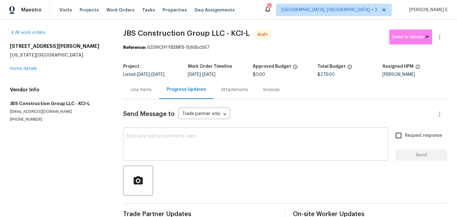
click at [182, 140] on textarea at bounding box center [256, 145] width 258 height 22
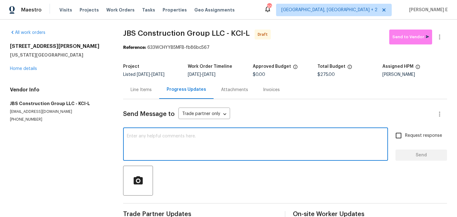
paste textarea "Hi this is Keerthana with Opendoor. I’m confirming you received the WO for the …"
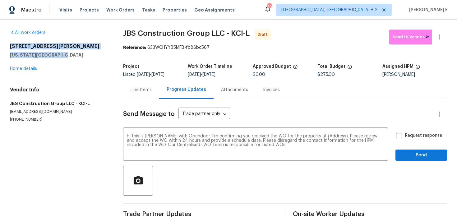
drag, startPoint x: 6, startPoint y: 48, endPoint x: 66, endPoint y: 53, distance: 60.5
click at [66, 52] on div "All work orders 9624 Ditman Way Kansas City, MO 64134 Home details Vendor Info …" at bounding box center [228, 126] width 457 height 212
copy div "9624 Ditman Way Kansas City, MO 64134"
click at [325, 138] on textarea "Hi this is Keerthana with Opendoor. I’m confirming you received the WO for the …" at bounding box center [256, 145] width 258 height 22
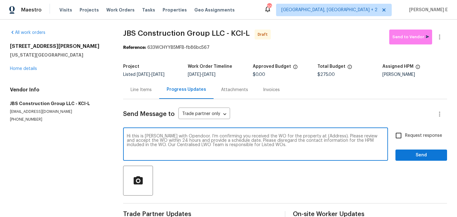
click at [325, 138] on textarea "Hi this is Keerthana with Opendoor. I’m confirming you received the WO for the …" at bounding box center [256, 145] width 258 height 22
paste textarea "9624 Ditman Way Kansas City, MO 64134"
type textarea "Hi this is Keerthana with Opendoor. I’m confirming you received the WO for the …"
click at [405, 141] on input "Request response" at bounding box center [398, 135] width 13 height 13
checkbox input "true"
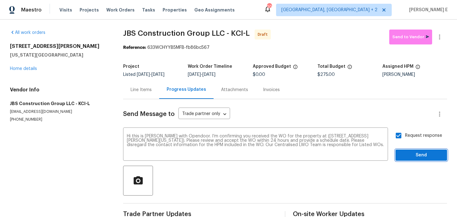
click at [409, 154] on span "Send" at bounding box center [422, 156] width 42 height 8
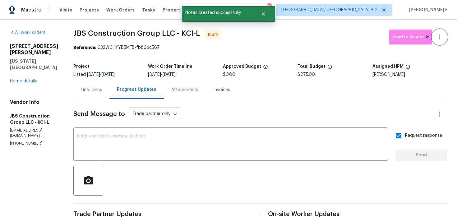
click at [437, 37] on icon "button" at bounding box center [439, 36] width 7 height 7
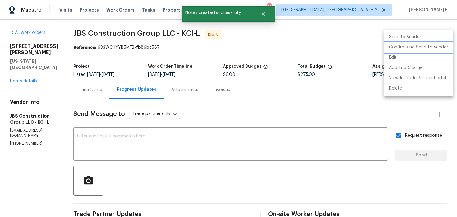
click at [420, 47] on li "Confirm and Send to Vendor" at bounding box center [418, 47] width 69 height 10
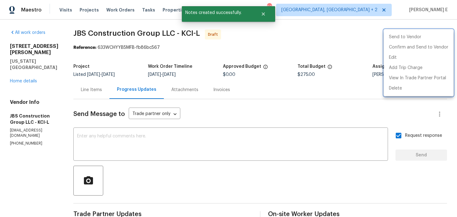
click at [288, 64] on div at bounding box center [228, 108] width 457 height 217
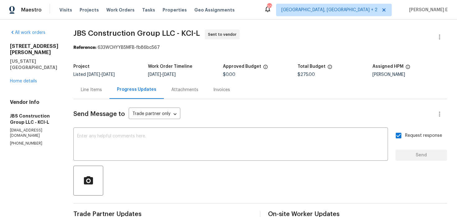
click at [93, 59] on section "JBS Construction Group LLC - KCI-L Sent to vendor Reference: 633WCHYYB5MFB-fb86…" at bounding box center [260, 150] width 374 height 241
drag, startPoint x: 91, startPoint y: 32, endPoint x: 193, endPoint y: 34, distance: 101.1
click at [193, 34] on div "All work orders 9624 Ditman Way Kansas City, MO 64134 Home details Vendor Info …" at bounding box center [228, 150] width 457 height 261
copy span "JBS Construction Group LLC"
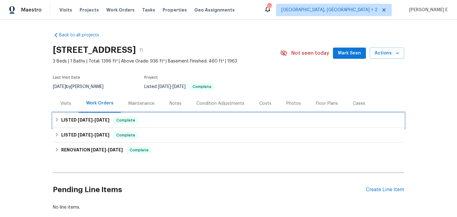
click at [72, 115] on div "LISTED [DATE] - [DATE] Complete" at bounding box center [229, 120] width 352 height 15
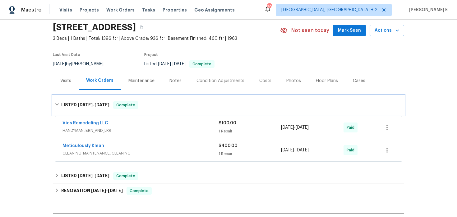
scroll to position [42, 0]
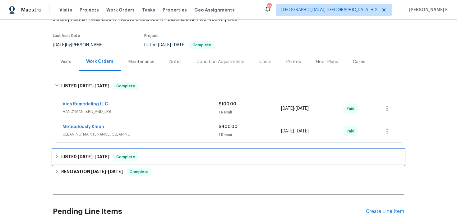
click at [105, 161] on div "LISTED [DATE] - [DATE] Complete" at bounding box center [229, 157] width 352 height 15
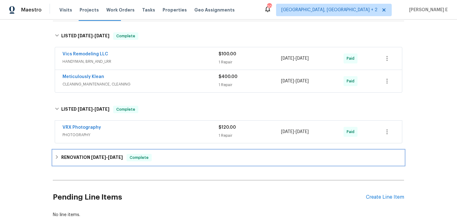
click at [105, 161] on h6 "RENOVATION [DATE] - [DATE]" at bounding box center [92, 157] width 62 height 7
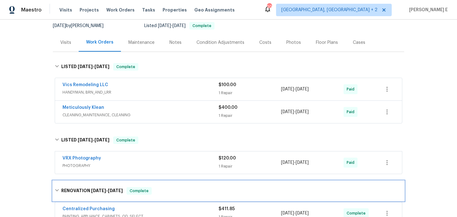
scroll to position [0, 0]
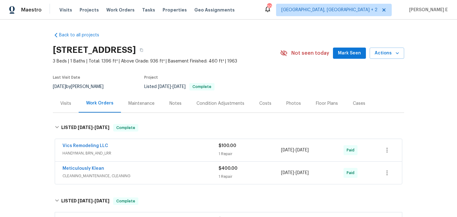
click at [137, 107] on div "Maintenance" at bounding box center [141, 103] width 41 height 18
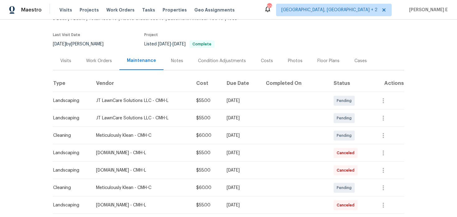
scroll to position [44, 0]
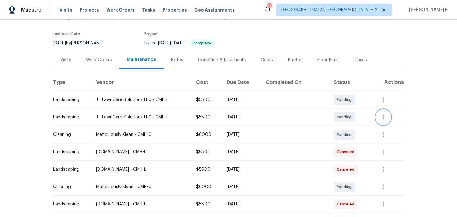
click at [379, 119] on button "button" at bounding box center [383, 117] width 15 height 15
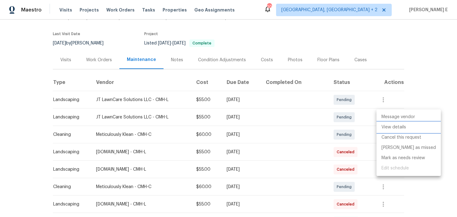
click at [389, 128] on li "View details" at bounding box center [409, 127] width 64 height 10
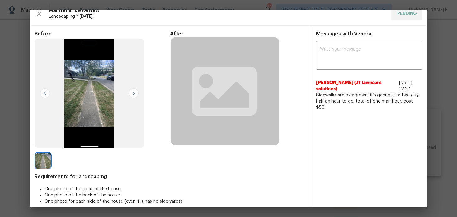
scroll to position [8, 0]
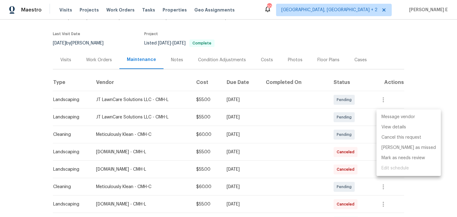
click at [448, 92] on div at bounding box center [228, 108] width 457 height 217
